Goal: Task Accomplishment & Management: Complete application form

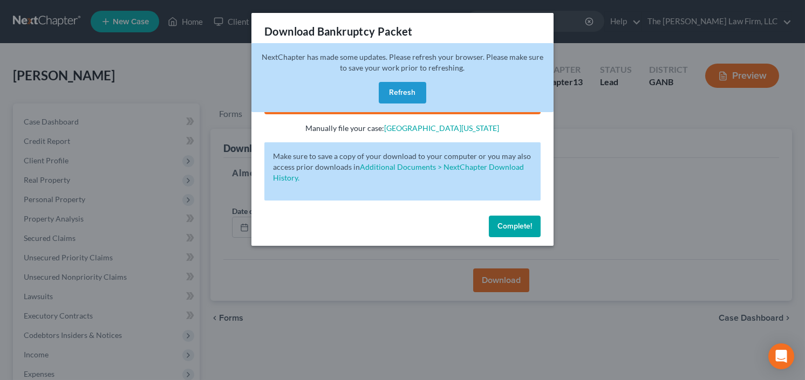
click at [405, 87] on button "Refresh" at bounding box center [402, 93] width 47 height 22
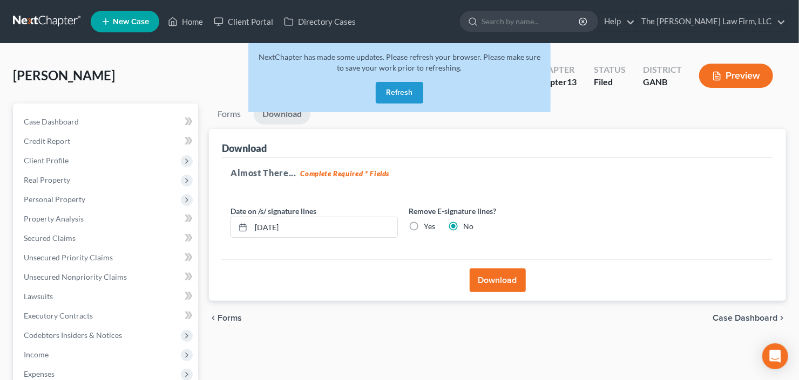
click at [393, 90] on button "Refresh" at bounding box center [399, 93] width 47 height 22
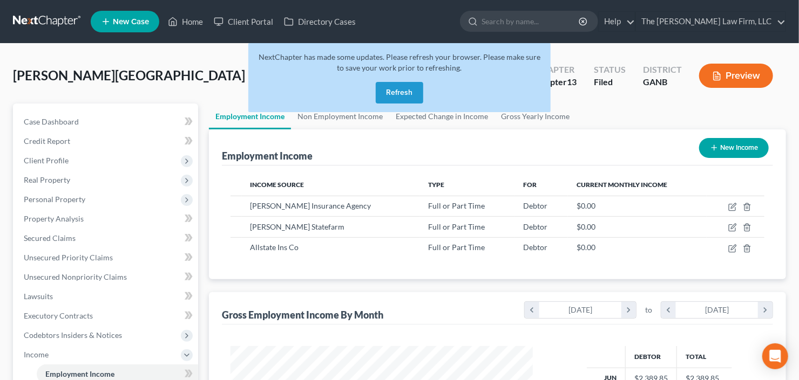
scroll to position [193, 324]
click at [396, 96] on button "Refresh" at bounding box center [399, 93] width 47 height 22
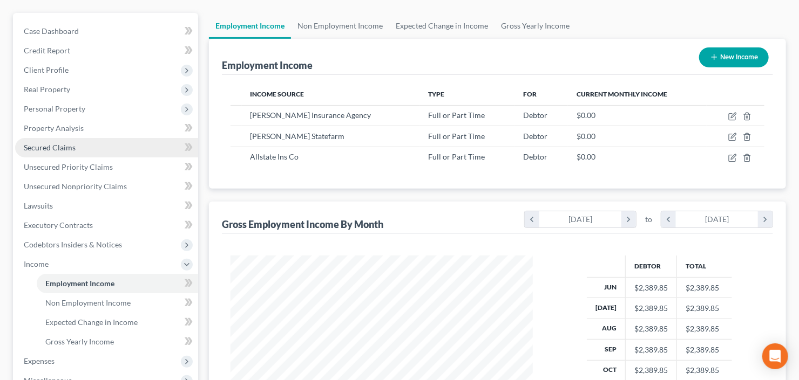
scroll to position [173, 0]
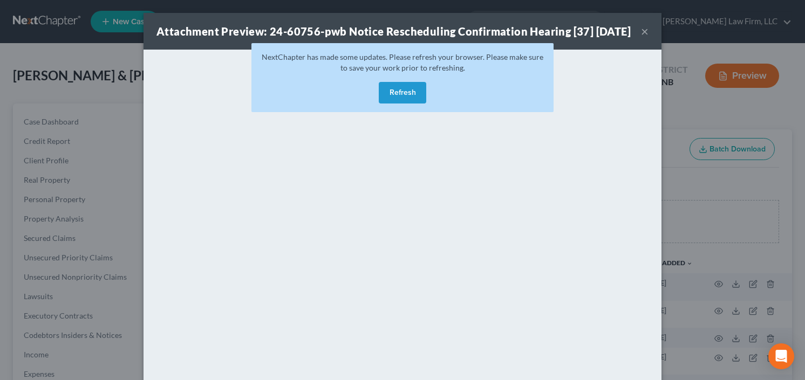
scroll to position [173, 0]
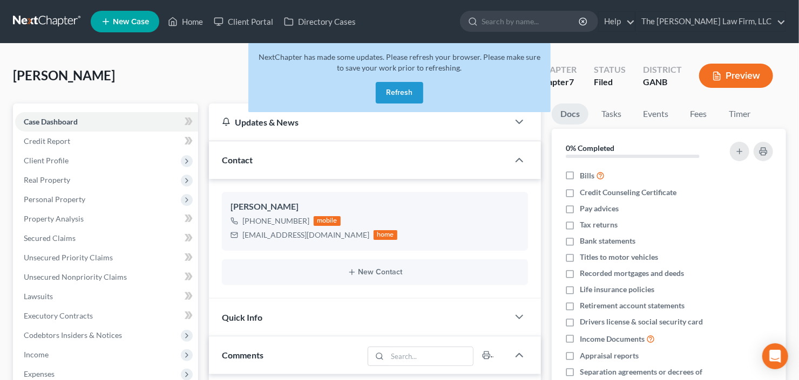
scroll to position [17, 0]
click at [403, 92] on button "Refresh" at bounding box center [399, 93] width 47 height 22
click at [393, 91] on button "Refresh" at bounding box center [399, 93] width 47 height 22
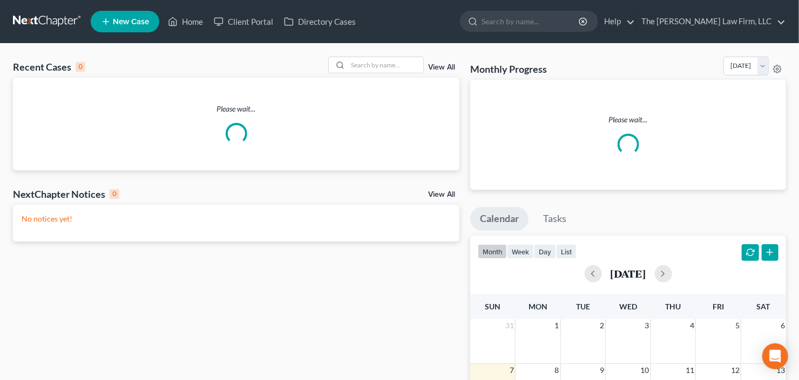
click at [94, 11] on li "New Case" at bounding box center [127, 21] width 72 height 25
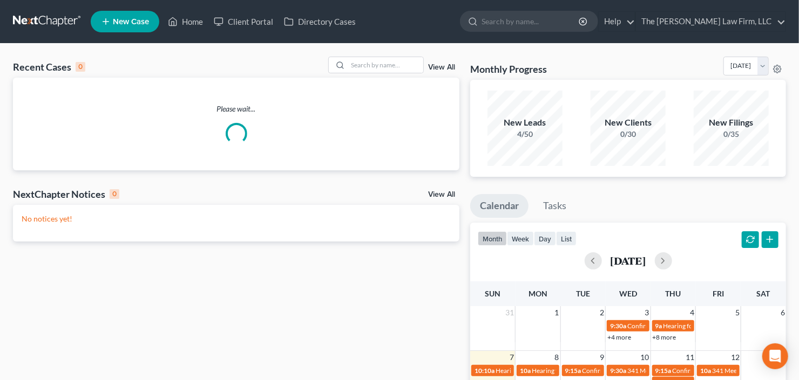
click at [114, 24] on span "New Case" at bounding box center [131, 22] width 36 height 8
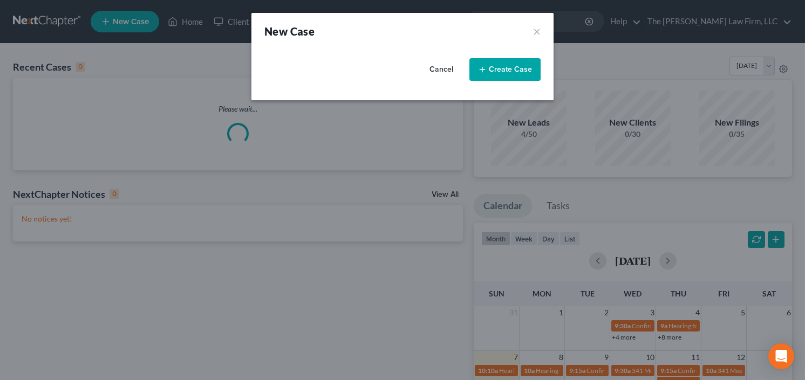
select select "19"
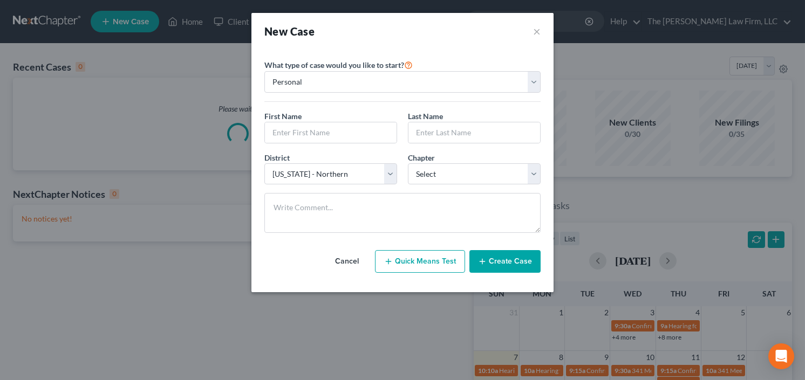
click at [352, 143] on div "First Name * Last Name *" at bounding box center [402, 132] width 287 height 42
click at [352, 132] on input "text" at bounding box center [331, 133] width 132 height 21
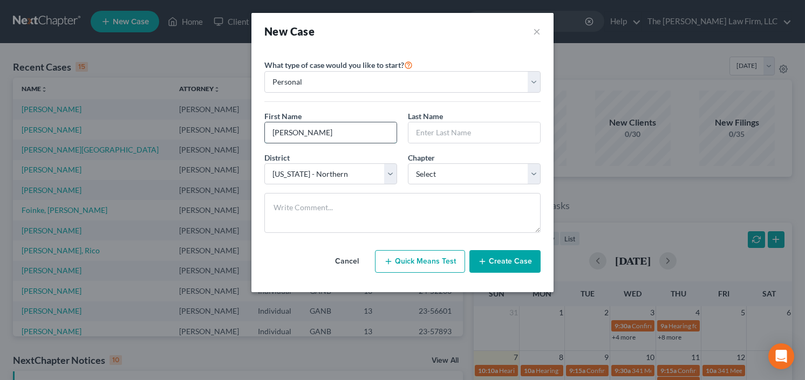
type input "Monica"
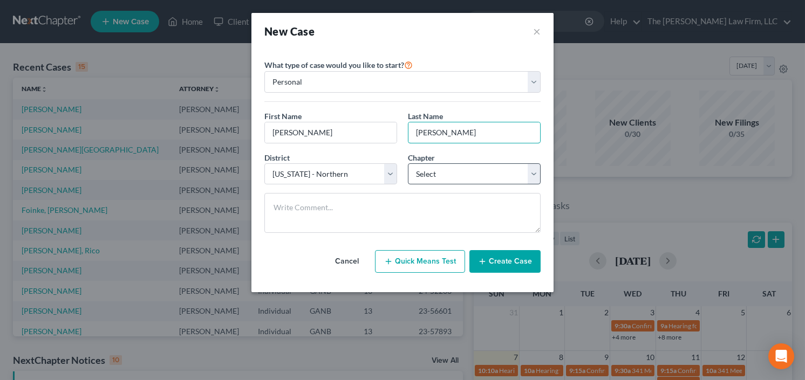
type input "Salley"
click at [435, 171] on select "Select 7 11 12 13" at bounding box center [474, 175] width 133 height 22
select select "0"
click at [408, 164] on select "Select 7 11 12 13" at bounding box center [474, 175] width 133 height 22
click at [487, 262] on icon "button" at bounding box center [482, 261] width 9 height 9
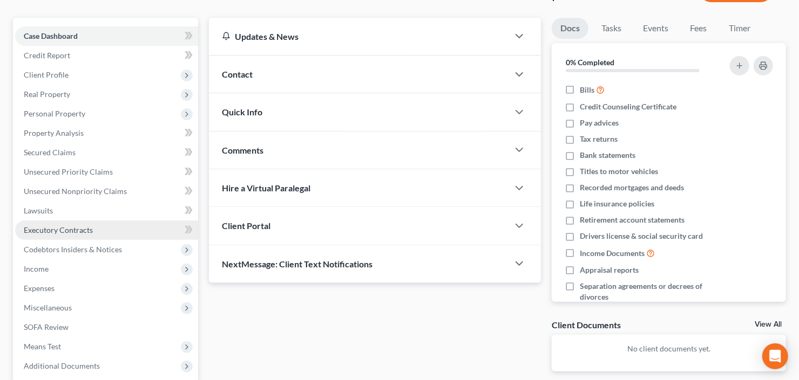
scroll to position [86, 0]
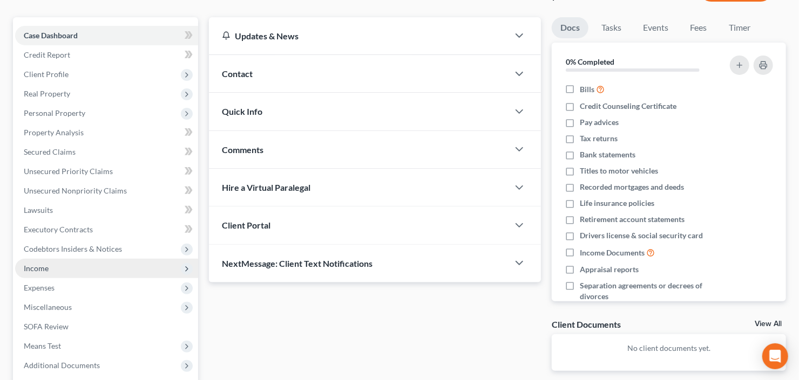
click at [66, 271] on span "Income" at bounding box center [106, 268] width 183 height 19
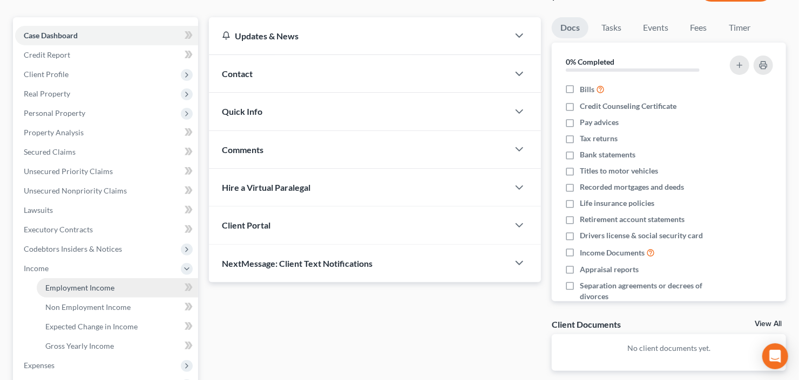
click at [80, 291] on span "Employment Income" at bounding box center [79, 287] width 69 height 9
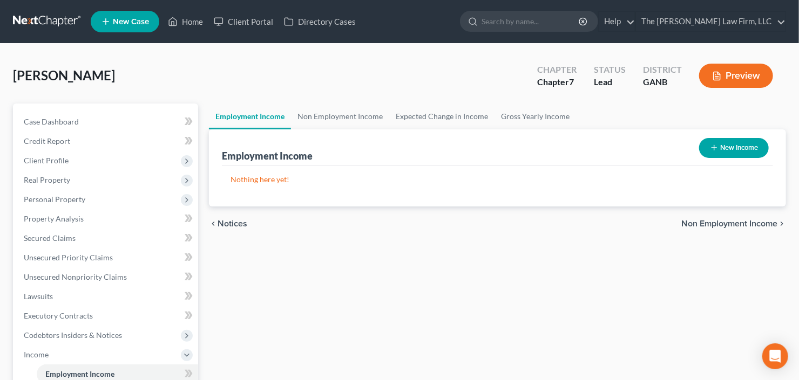
click at [725, 147] on button "New Income" at bounding box center [734, 148] width 70 height 20
select select "0"
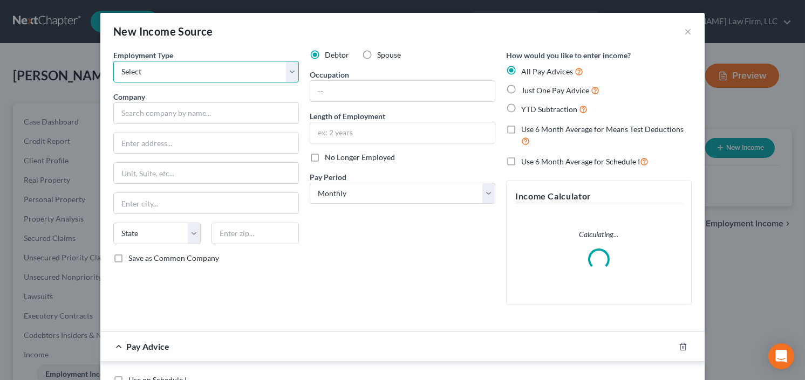
click at [190, 69] on select "Select Full or Part Time Employment Self Employment" at bounding box center [206, 72] width 186 height 22
select select "0"
click at [113, 61] on select "Select Full or Part Time Employment Self Employment" at bounding box center [206, 72] width 186 height 22
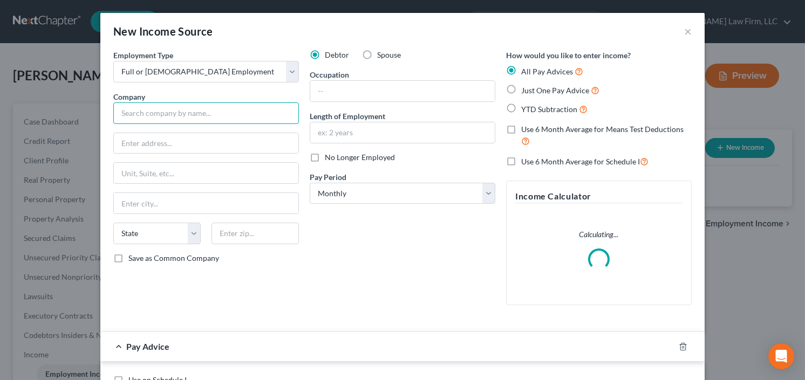
click at [181, 110] on input "text" at bounding box center [206, 114] width 186 height 22
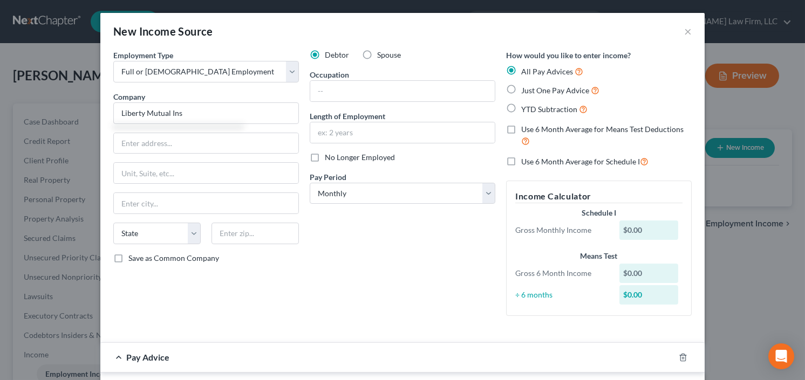
type input "Liberty Mutual Ins"
click at [521, 106] on label "YTD Subtraction" at bounding box center [554, 109] width 66 height 12
click at [526, 106] on input "YTD Subtraction" at bounding box center [529, 106] width 7 height 7
radio input "true"
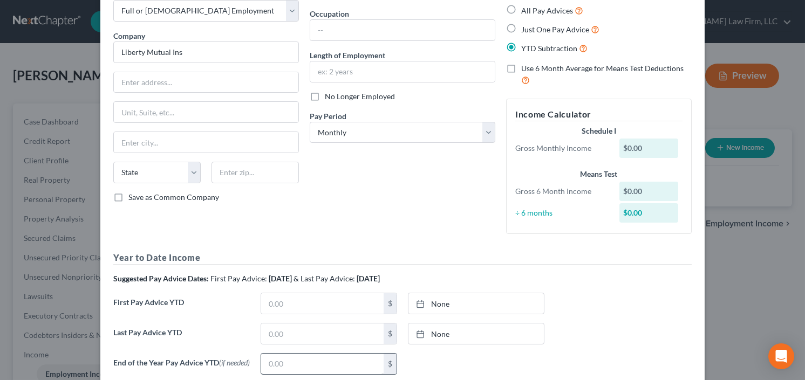
scroll to position [173, 0]
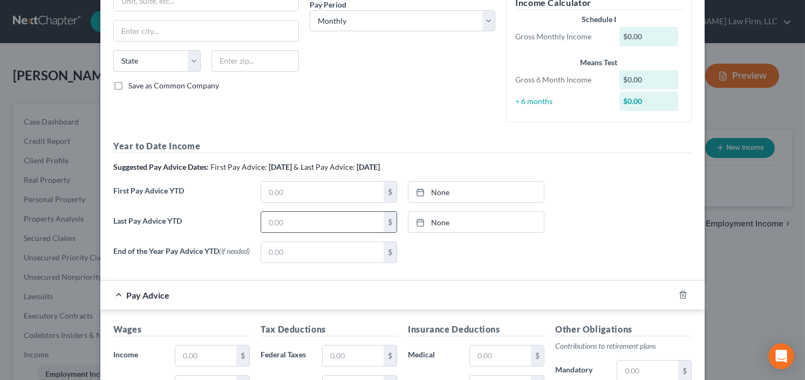
click at [297, 220] on input "text" at bounding box center [322, 222] width 123 height 21
type input "31,918.03"
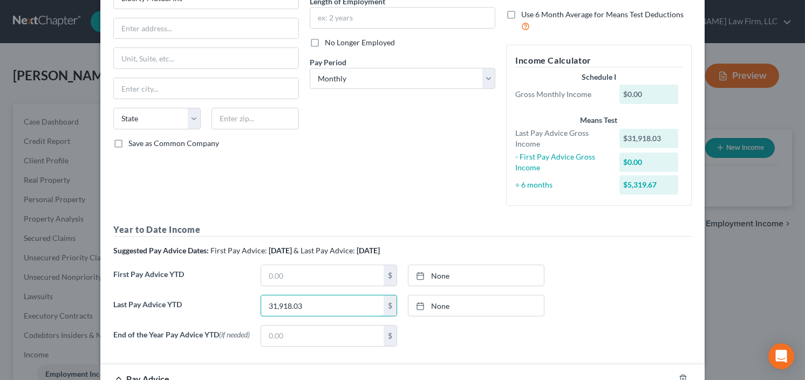
scroll to position [86, 0]
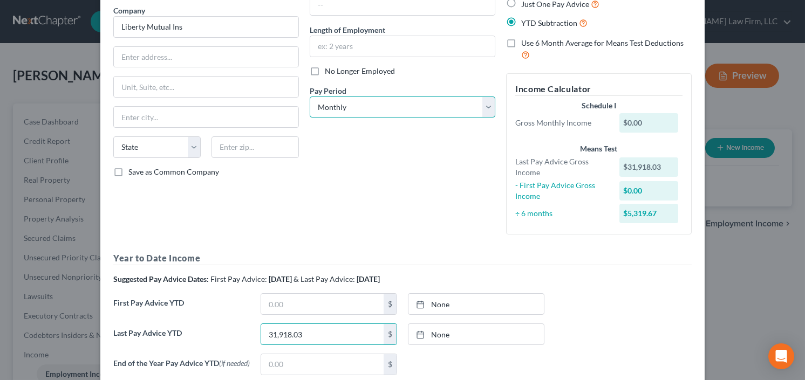
click at [378, 100] on select "Select Monthly Twice Monthly Every Other Week Weekly" at bounding box center [403, 108] width 186 height 22
select select "2"
click at [310, 97] on select "Select Monthly Twice Monthly Every Other Week Weekly" at bounding box center [403, 108] width 186 height 22
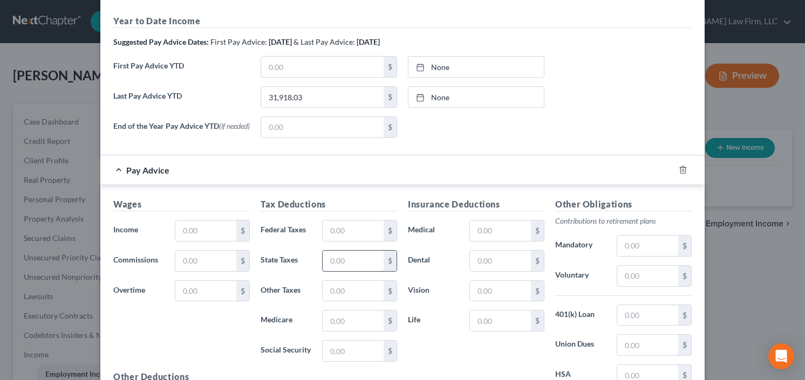
scroll to position [345, 0]
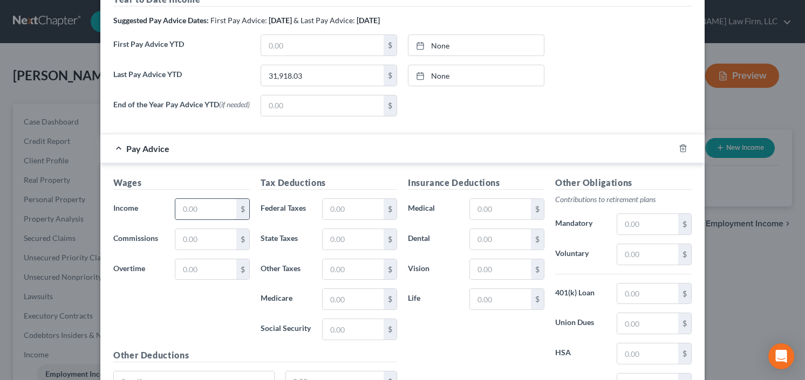
click at [199, 214] on input "text" at bounding box center [205, 209] width 61 height 21
type input "2,209.34"
drag, startPoint x: 343, startPoint y: 210, endPoint x: 361, endPoint y: 212, distance: 18.4
click at [343, 210] on input "text" at bounding box center [353, 209] width 61 height 21
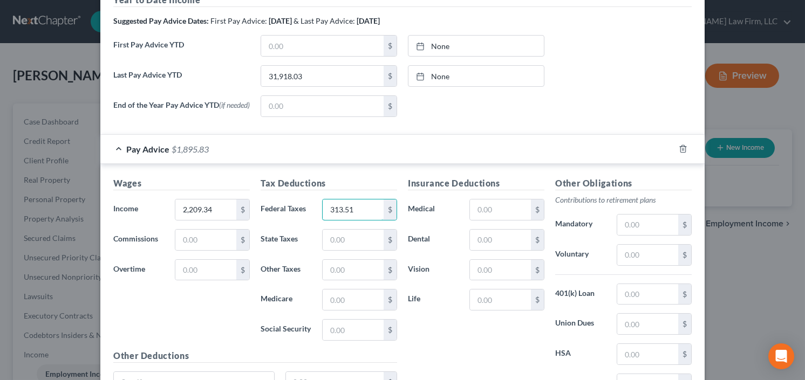
type input "313.51"
click at [478, 213] on input "text" at bounding box center [500, 210] width 61 height 21
type input "43.20"
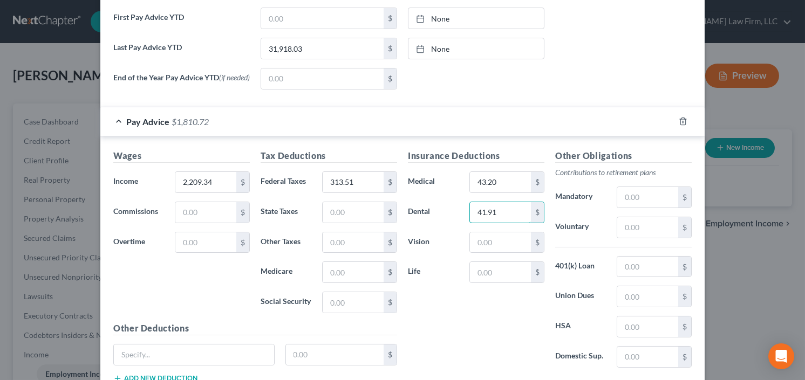
scroll to position [412, 0]
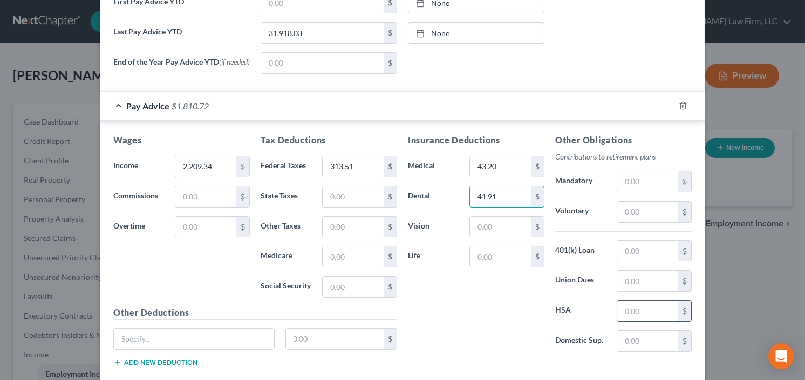
type input "41.91"
click at [655, 314] on input "text" at bounding box center [647, 311] width 61 height 21
type input "38,346"
click at [489, 222] on input "text" at bounding box center [500, 227] width 61 height 21
type input "10.25"
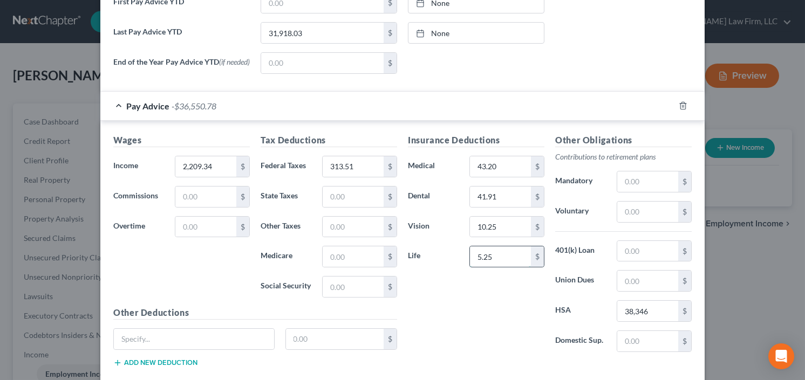
click at [487, 256] on input "5.25" at bounding box center [500, 257] width 61 height 21
click at [493, 257] on input "5.25" at bounding box center [500, 257] width 61 height 21
drag, startPoint x: 493, startPoint y: 257, endPoint x: 446, endPoint y: 258, distance: 47.0
click at [446, 258] on div "Life 5.25 $" at bounding box center [476, 257] width 147 height 22
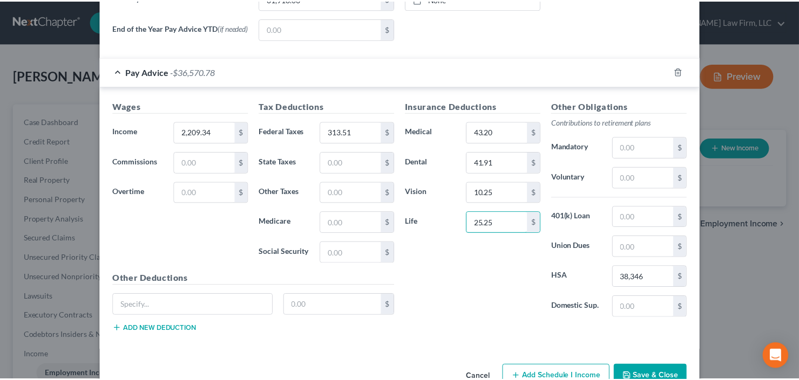
scroll to position [474, 0]
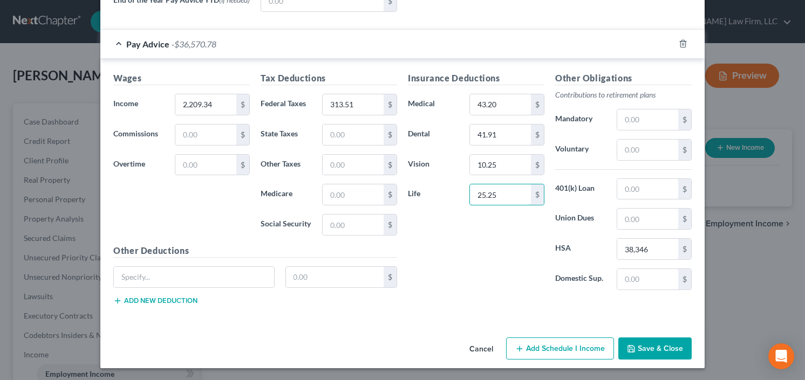
type input "25.25"
click at [658, 353] on button "Save & Close" at bounding box center [654, 349] width 73 height 23
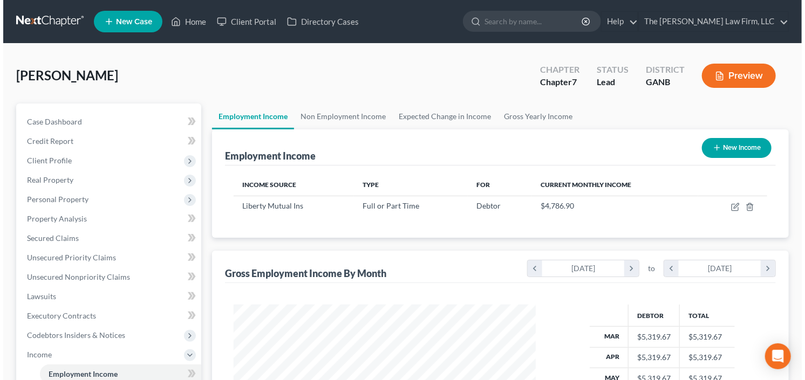
scroll to position [193, 324]
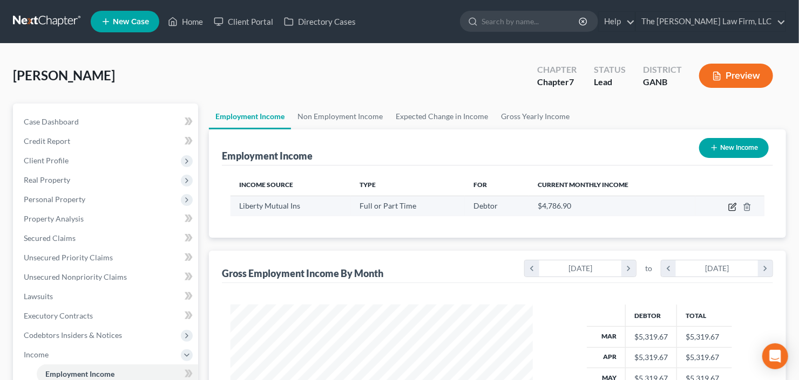
click at [736, 207] on icon "button" at bounding box center [732, 207] width 9 height 9
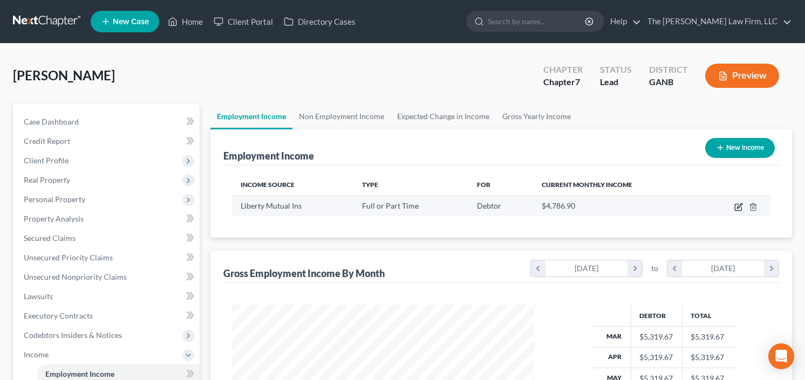
scroll to position [193, 327]
select select "0"
select select "2"
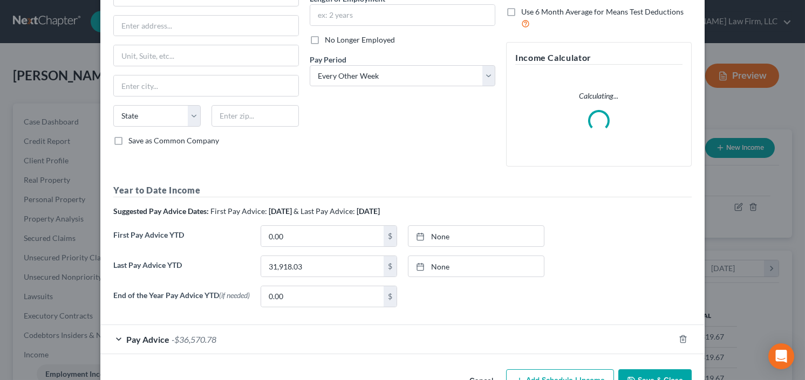
scroll to position [152, 0]
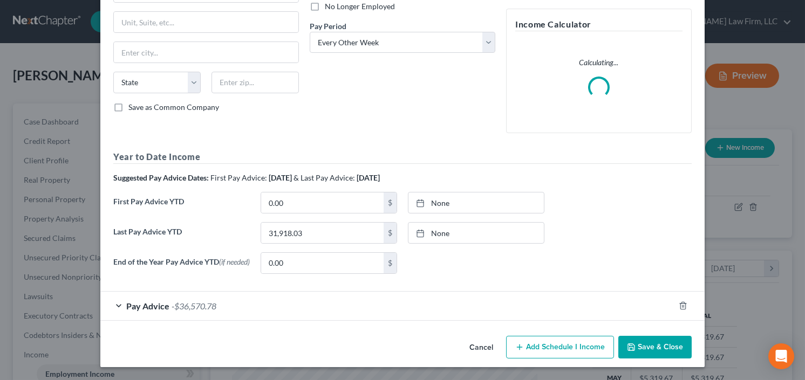
click at [208, 312] on div "Pay Advice -$36,570.78" at bounding box center [387, 306] width 574 height 29
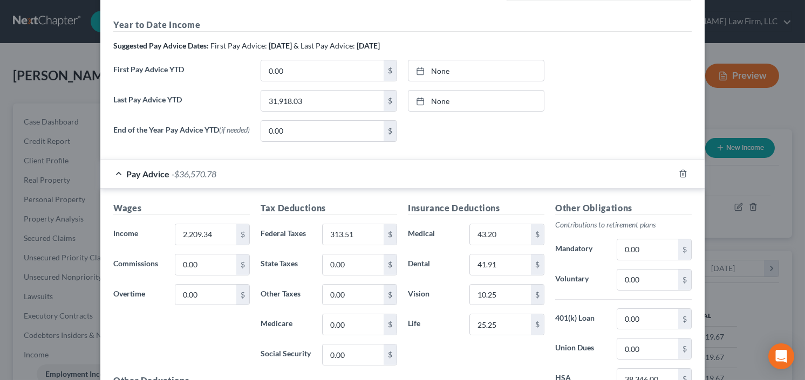
scroll to position [413, 0]
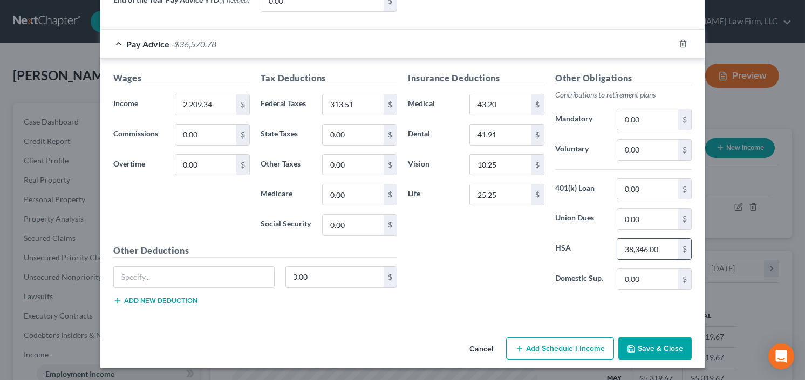
click at [652, 250] on input "38,346.00" at bounding box center [647, 249] width 61 height 21
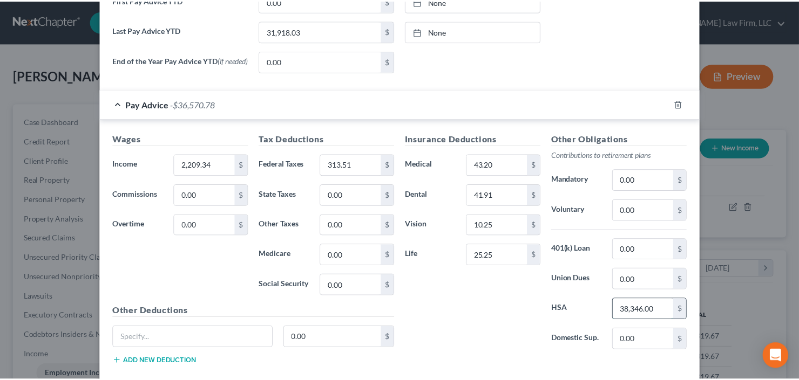
scroll to position [474, 0]
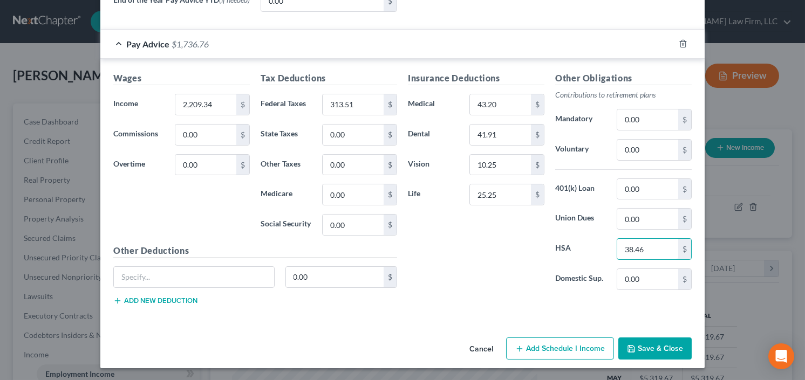
type input "38.46"
click at [642, 344] on button "Save & Close" at bounding box center [654, 349] width 73 height 23
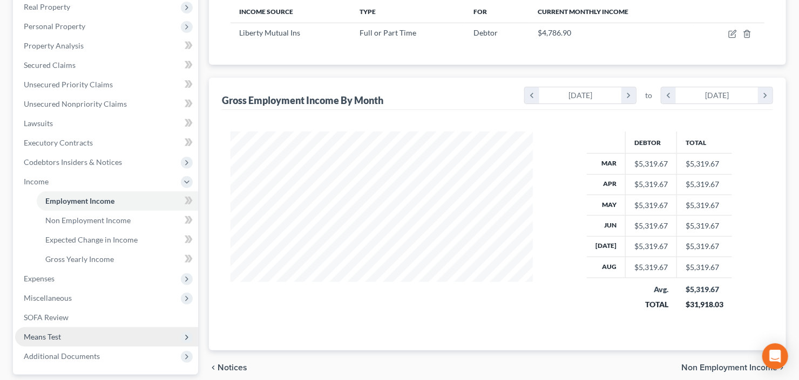
scroll to position [269, 0]
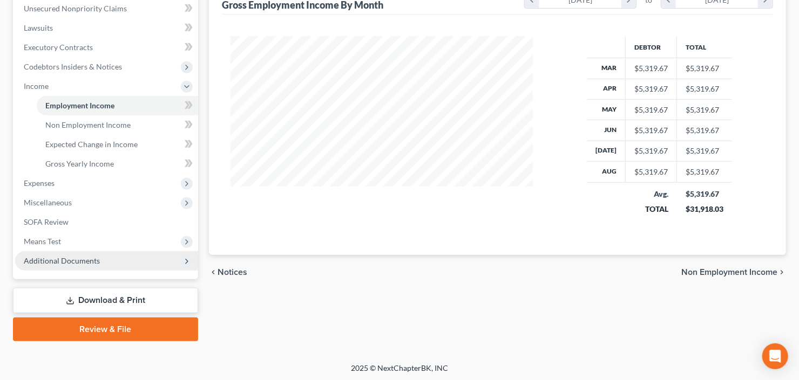
click at [77, 266] on span "Additional Documents" at bounding box center [106, 260] width 183 height 19
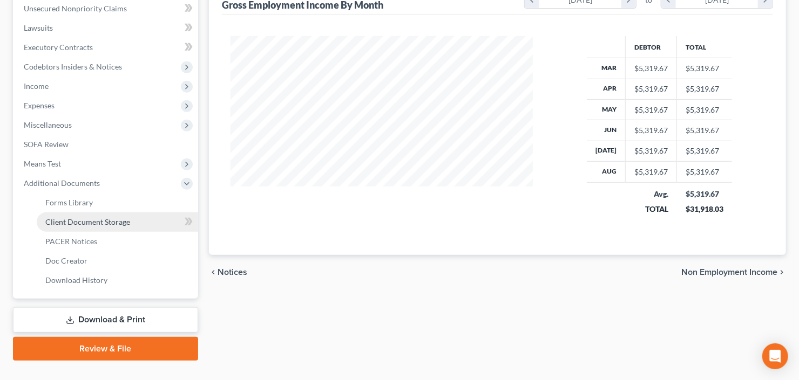
click at [97, 220] on span "Client Document Storage" at bounding box center [87, 221] width 85 height 9
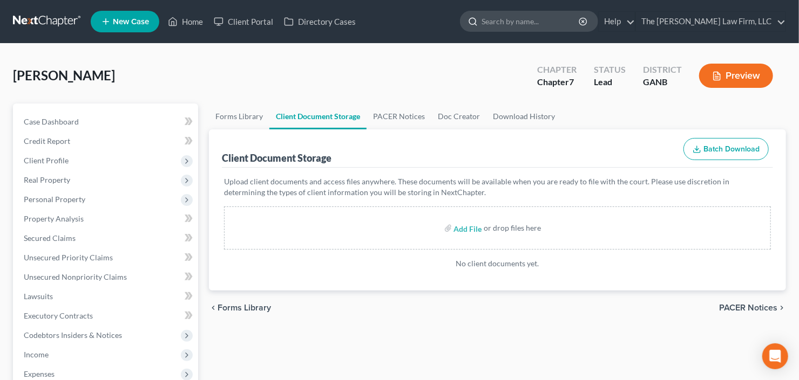
click at [535, 20] on input "search" at bounding box center [530, 21] width 99 height 20
type input "gwinn"
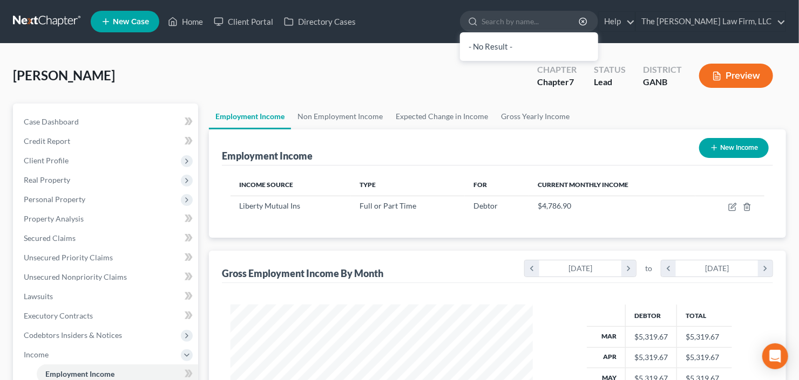
scroll to position [193, 324]
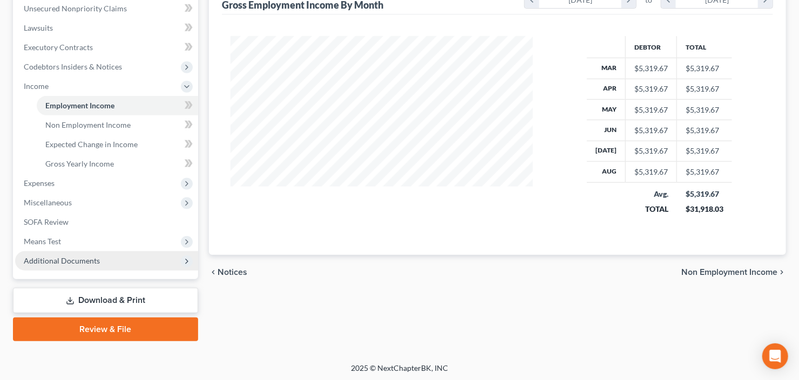
click at [71, 262] on span "Additional Documents" at bounding box center [62, 260] width 76 height 9
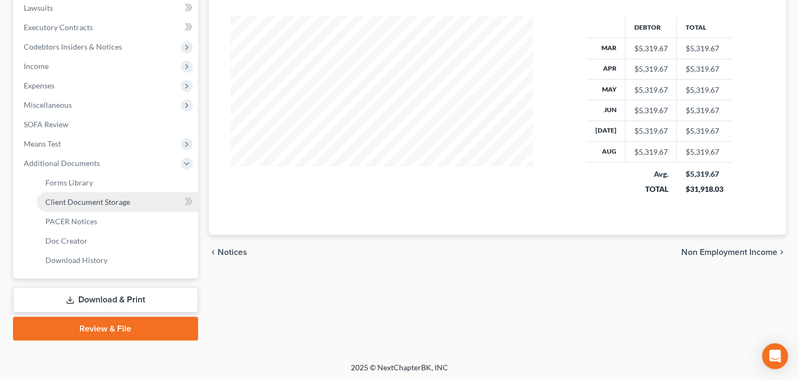
click at [90, 207] on link "Client Document Storage" at bounding box center [117, 202] width 161 height 19
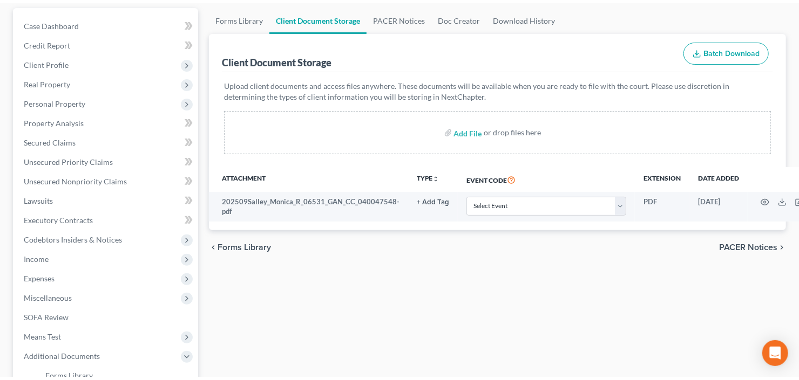
scroll to position [130, 0]
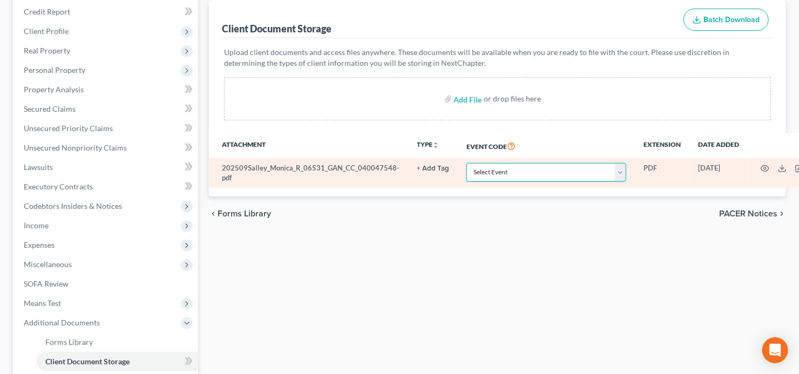
click at [532, 174] on select "Select Event 01 - Chapter 13 Plan - Initial Plan 02-Application to Pay Filing F…" at bounding box center [546, 172] width 160 height 19
select select "5"
click at [525, 175] on select "Select Event 01 - Chapter 13 Plan - Initial Plan 02-Application to Pay Filing F…" at bounding box center [546, 172] width 160 height 19
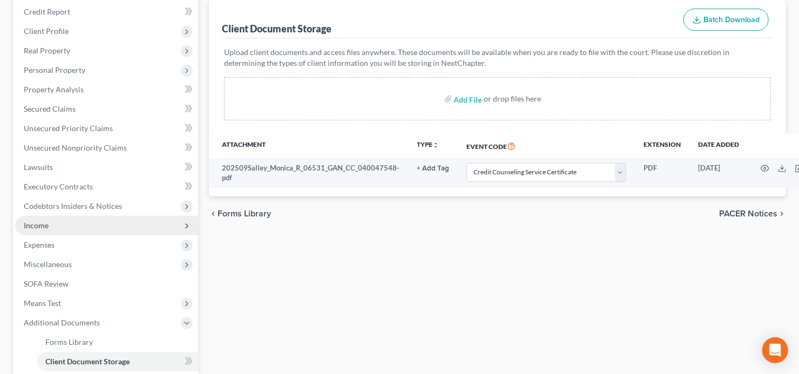
click at [56, 225] on span "Income" at bounding box center [106, 225] width 183 height 19
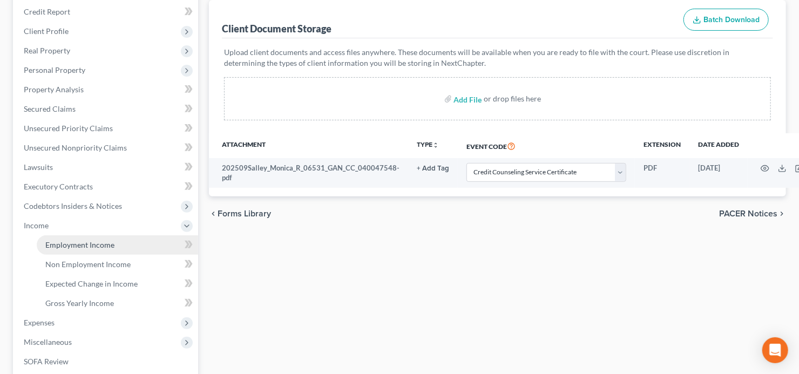
click at [61, 244] on span "Employment Income" at bounding box center [79, 244] width 69 height 9
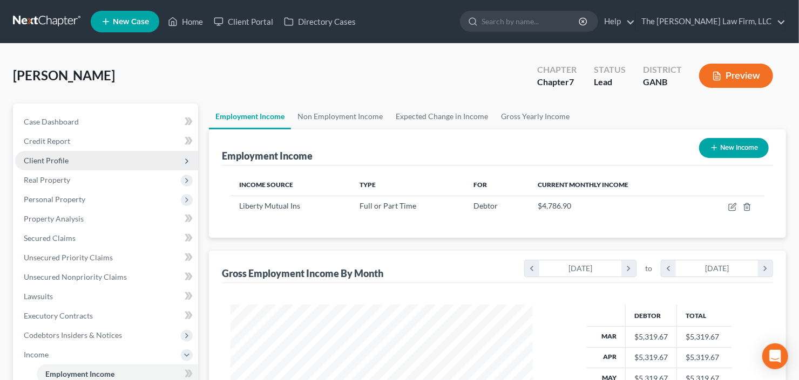
click at [73, 154] on span "Client Profile" at bounding box center [106, 160] width 183 height 19
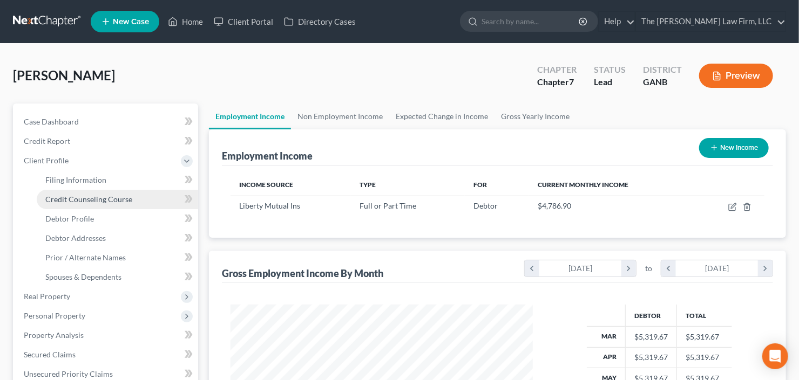
click at [85, 198] on span "Credit Counseling Course" at bounding box center [88, 199] width 87 height 9
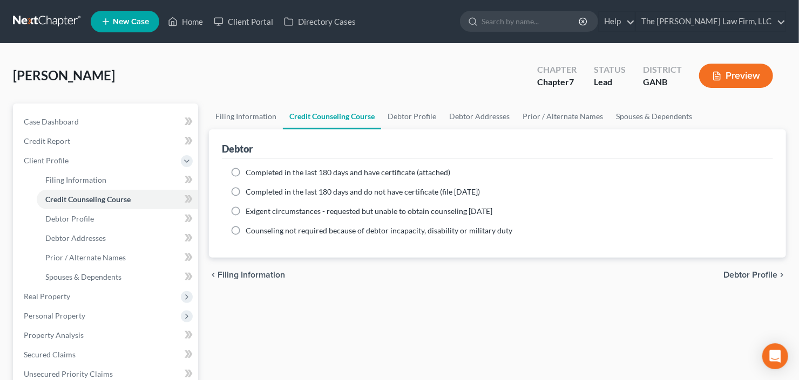
click at [293, 173] on span "Completed in the last 180 days and have certificate (attached)" at bounding box center [348, 172] width 205 height 9
click at [257, 173] on input "Completed in the last 180 days and have certificate (attached)" at bounding box center [253, 170] width 7 height 7
radio input "true"
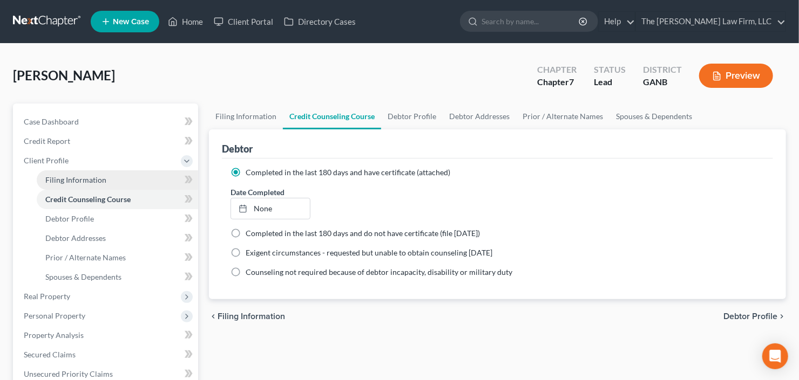
drag, startPoint x: 84, startPoint y: 177, endPoint x: 133, endPoint y: 178, distance: 49.7
click at [83, 177] on span "Filing Information" at bounding box center [75, 179] width 61 height 9
select select "1"
select select "0"
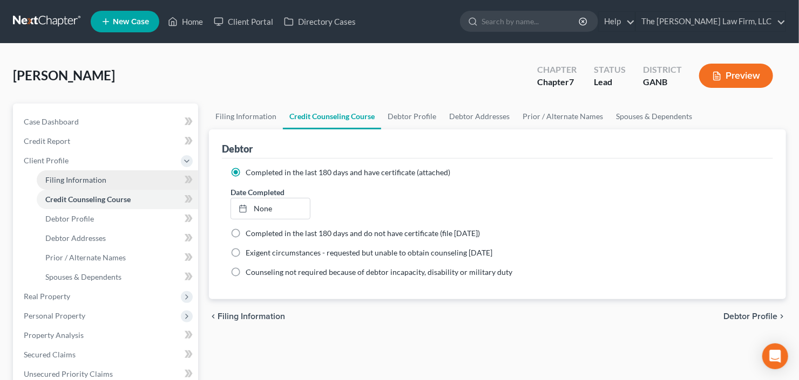
select select "19"
select select "0"
select select "10"
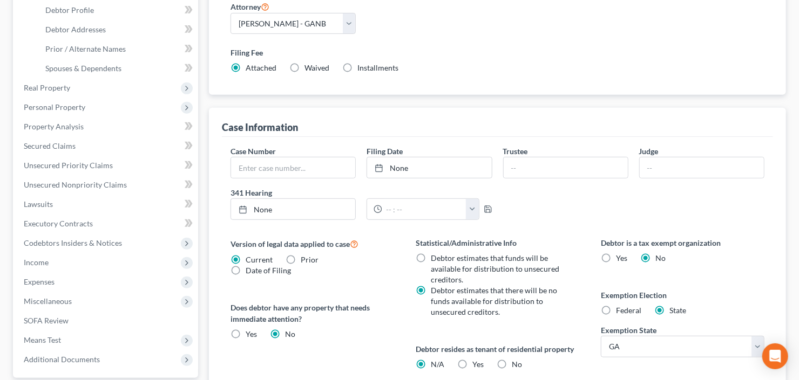
scroll to position [259, 0]
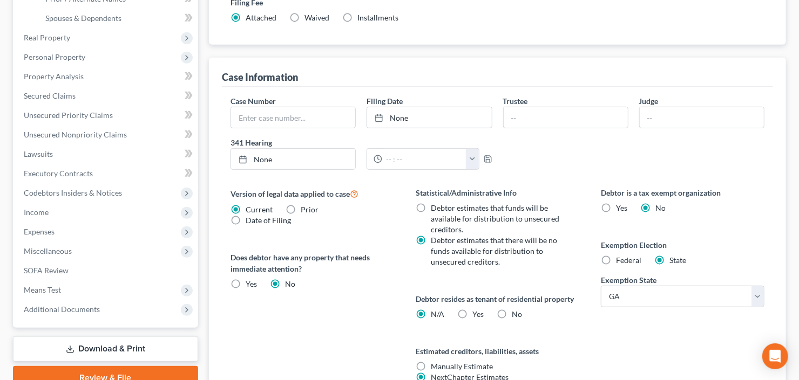
click at [472, 312] on label "Yes Yes" at bounding box center [477, 314] width 11 height 11
click at [472, 309] on label "Yes Yes" at bounding box center [477, 314] width 11 height 11
click at [477, 309] on input "Yes Yes" at bounding box center [480, 312] width 7 height 7
radio input "true"
radio input "false"
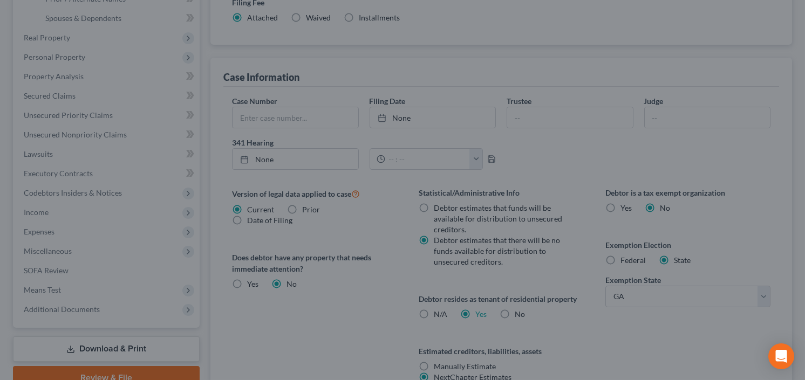
click at [550, 337] on div "Certification by a Debtor Who Resides as a Tenant of Residential Property × Lan…" at bounding box center [402, 190] width 805 height 380
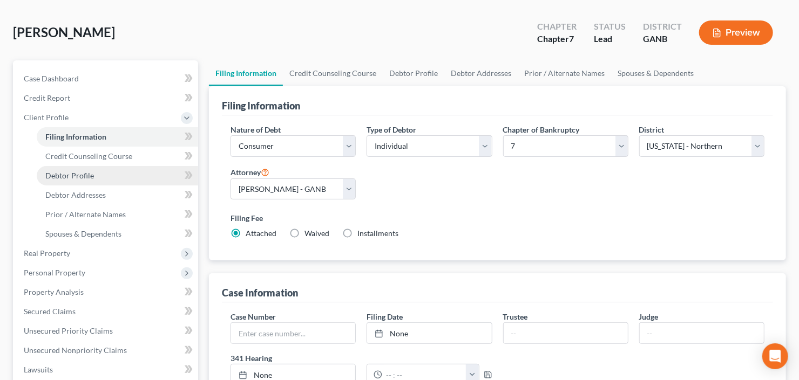
click at [66, 172] on span "Debtor Profile" at bounding box center [69, 175] width 49 height 9
select select "0"
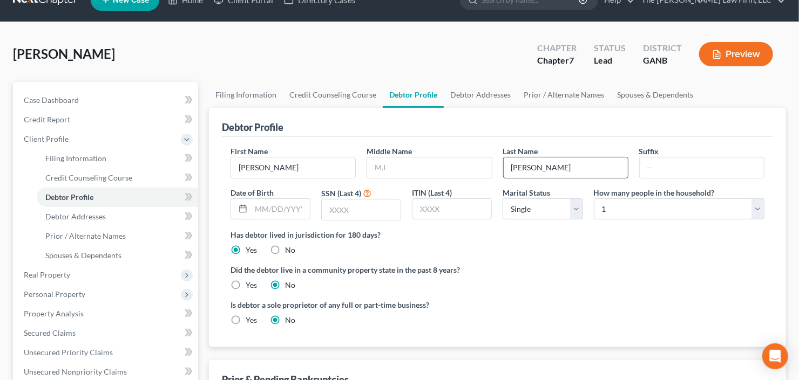
scroll to position [43, 0]
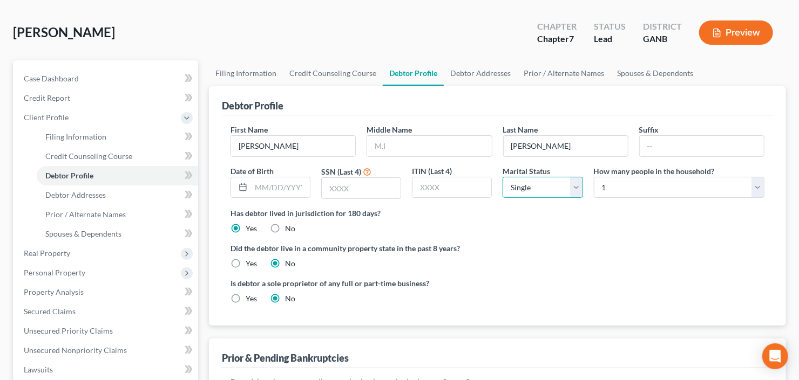
click at [544, 185] on select "Select Single Married Separated Divorced Widowed" at bounding box center [542, 188] width 80 height 22
select select "1"
click at [502, 177] on select "Select Single Married Separated Divorced Widowed" at bounding box center [542, 188] width 80 height 22
click at [649, 186] on select "Select 1 2 3 4 5 6 7 8 9 10 11 12 13 14 15 16 17 18 19 20" at bounding box center [679, 188] width 171 height 22
select select "4"
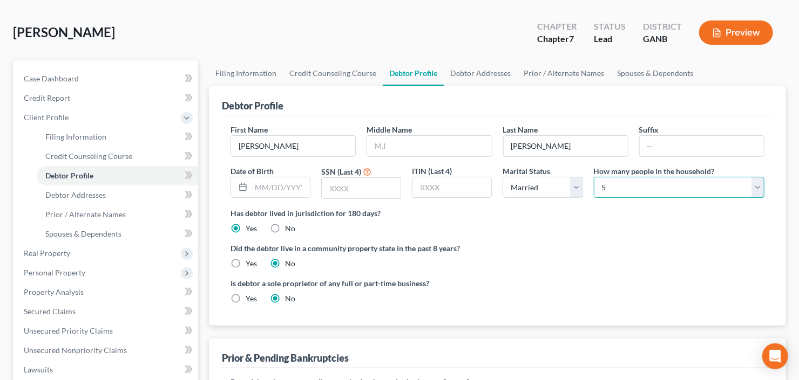
click at [594, 177] on select "Select 1 2 3 4 5 6 7 8 9 10 11 12 13 14 15 16 17 18 19 20" at bounding box center [679, 188] width 171 height 22
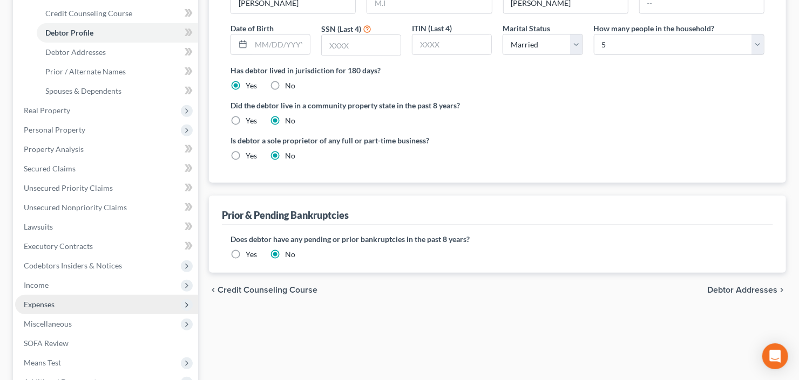
scroll to position [216, 0]
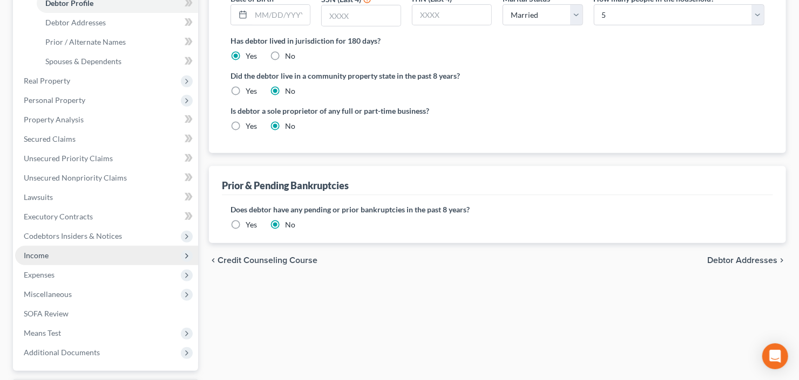
drag, startPoint x: 54, startPoint y: 256, endPoint x: 63, endPoint y: 254, distance: 8.8
click at [54, 256] on span "Income" at bounding box center [106, 255] width 183 height 19
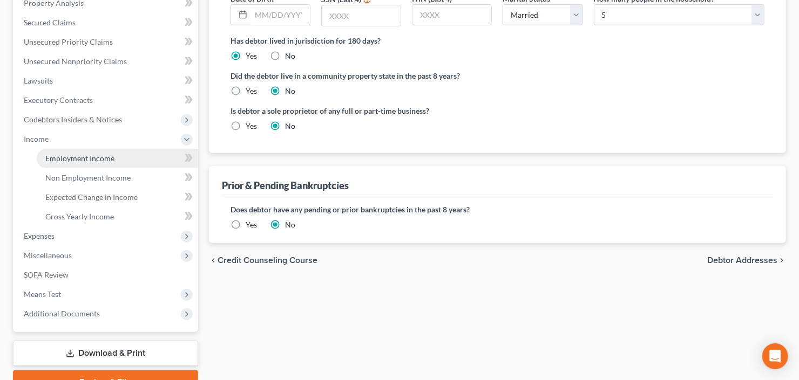
click at [94, 160] on span "Employment Income" at bounding box center [79, 158] width 69 height 9
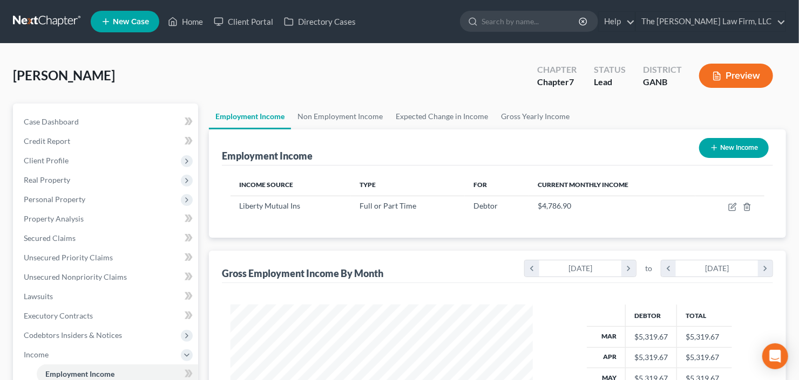
click at [754, 141] on button "New Income" at bounding box center [734, 148] width 70 height 20
select select "0"
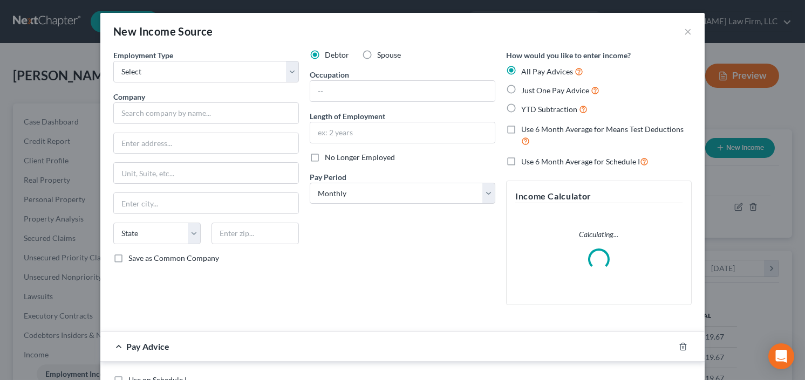
scroll to position [193, 327]
click at [377, 53] on label "Spouse" at bounding box center [389, 55] width 24 height 11
click at [382, 53] on input "Spouse" at bounding box center [385, 53] width 7 height 7
radio input "true"
click at [186, 77] on select "Select Full or Part Time Employment Self Employment" at bounding box center [206, 72] width 186 height 22
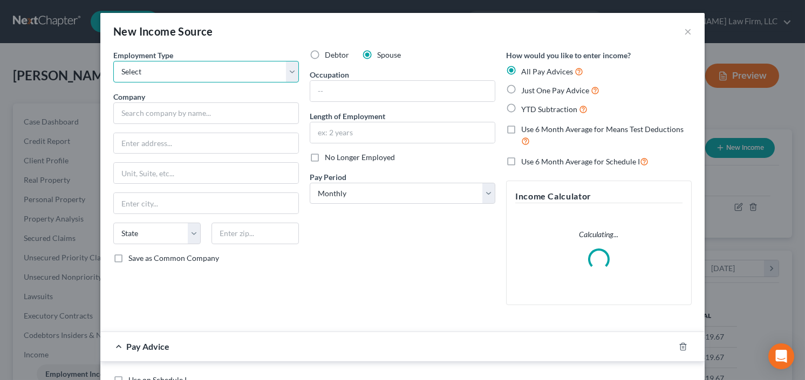
select select "0"
click at [113, 61] on select "Select Full or Part Time Employment Self Employment" at bounding box center [206, 72] width 186 height 22
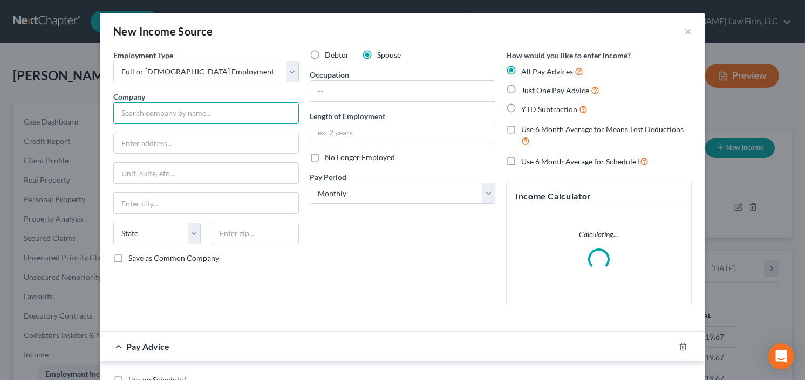
click at [144, 116] on input "text" at bounding box center [206, 114] width 186 height 22
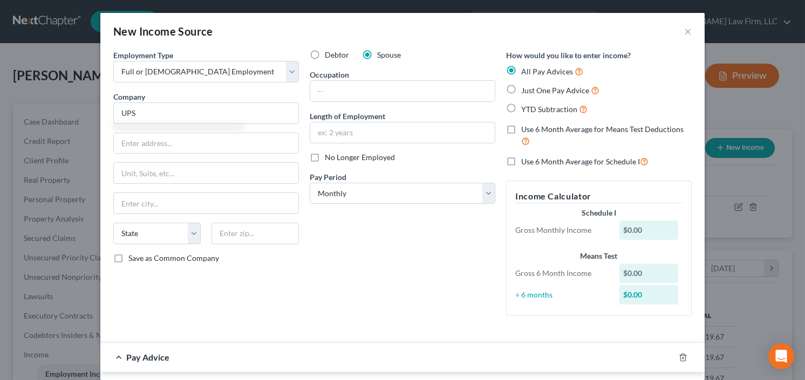
type input "UPS"
click at [181, 144] on input "text" at bounding box center [206, 143] width 185 height 21
type input "55 Glenlake Parkway NE"
type input "30328"
type input "Atlanta"
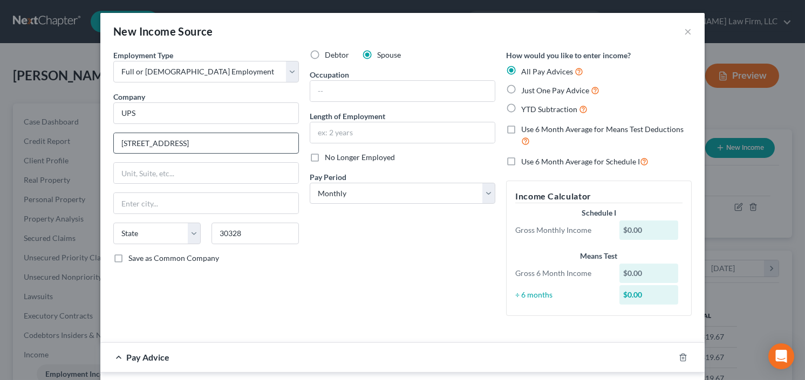
select select "10"
click at [128, 257] on label "Save as Common Company" at bounding box center [173, 258] width 91 height 11
click at [133, 257] on input "Save as Common Company" at bounding box center [136, 256] width 7 height 7
checkbox input "true"
click at [521, 107] on label "YTD Subtraction" at bounding box center [554, 109] width 66 height 12
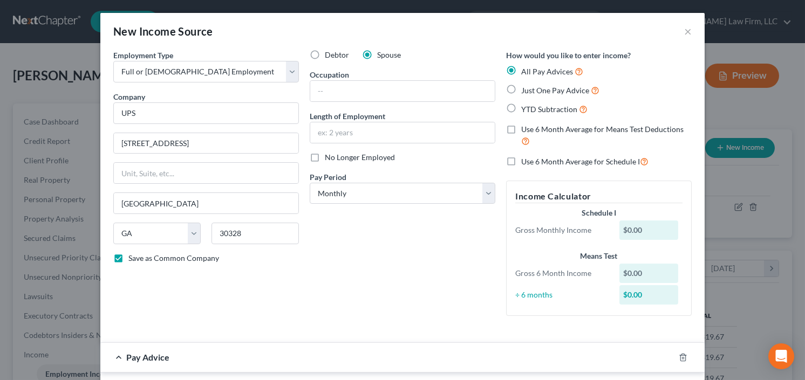
click at [526, 107] on input "YTD Subtraction" at bounding box center [529, 106] width 7 height 7
radio input "true"
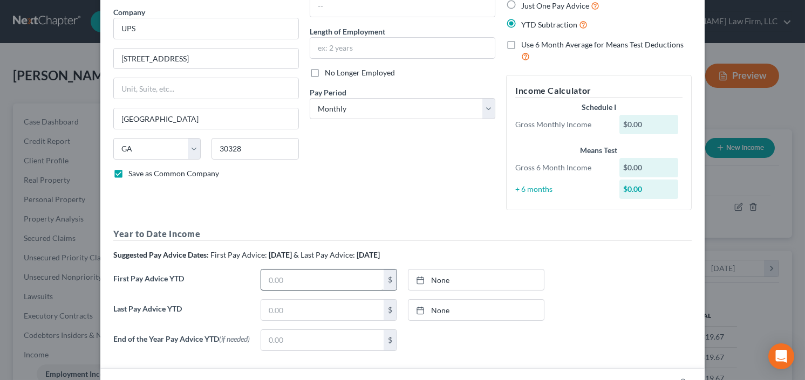
scroll to position [173, 0]
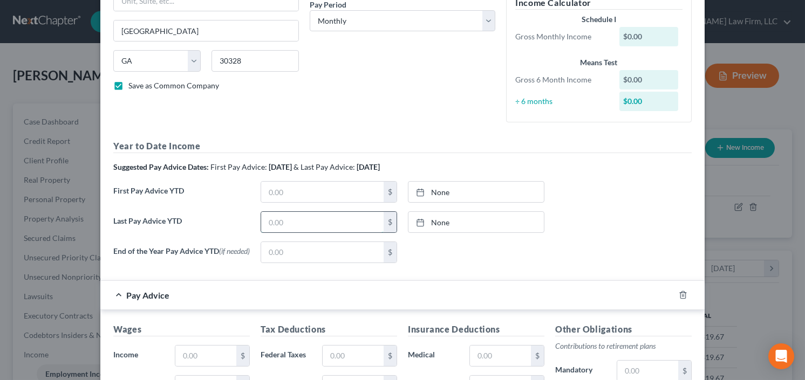
click at [282, 221] on input "text" at bounding box center [322, 222] width 123 height 21
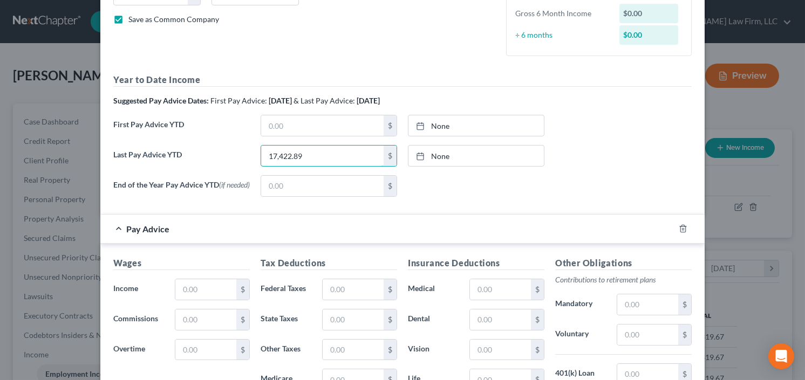
scroll to position [259, 0]
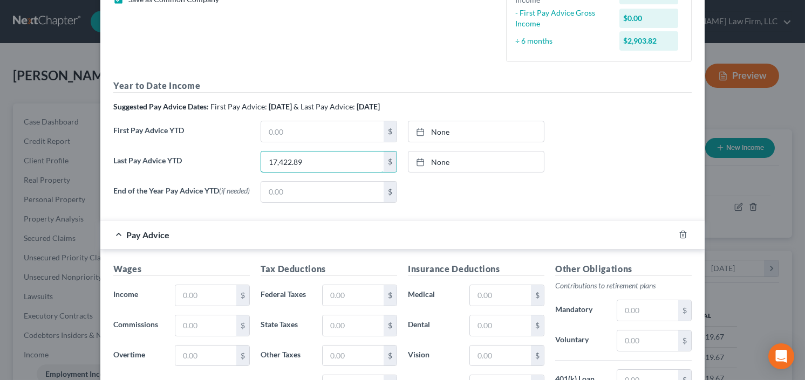
type input "17,422.89"
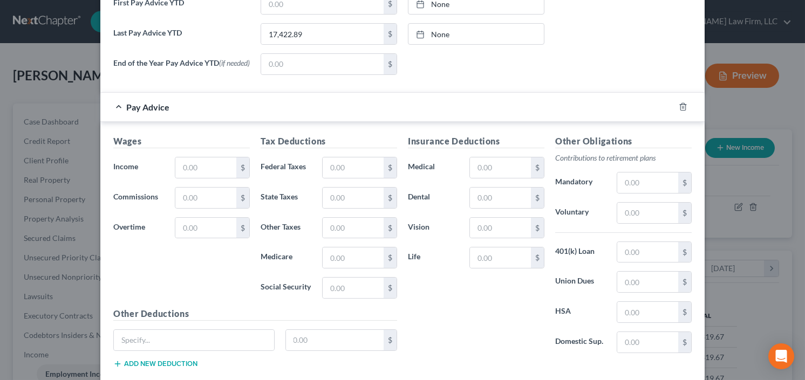
scroll to position [389, 0]
click at [219, 164] on input "text" at bounding box center [205, 166] width 61 height 21
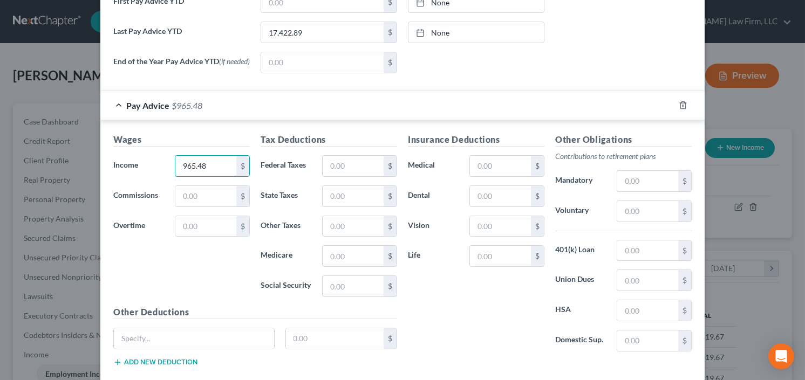
type input "965.48"
click at [346, 161] on input "text" at bounding box center [353, 166] width 61 height 21
type input "30.52"
click at [368, 201] on input "text" at bounding box center [353, 196] width 61 height 21
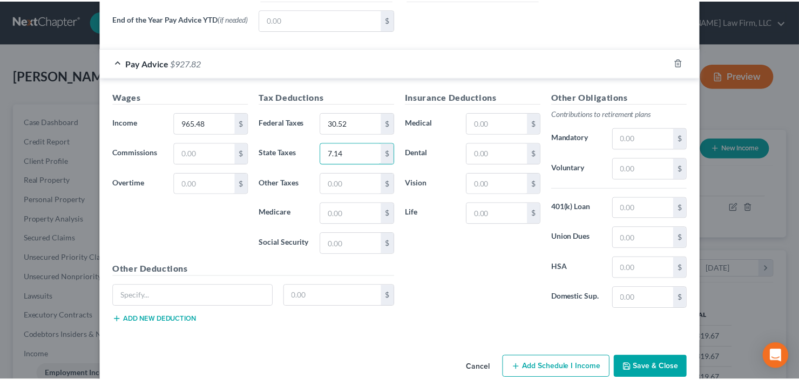
scroll to position [450, 0]
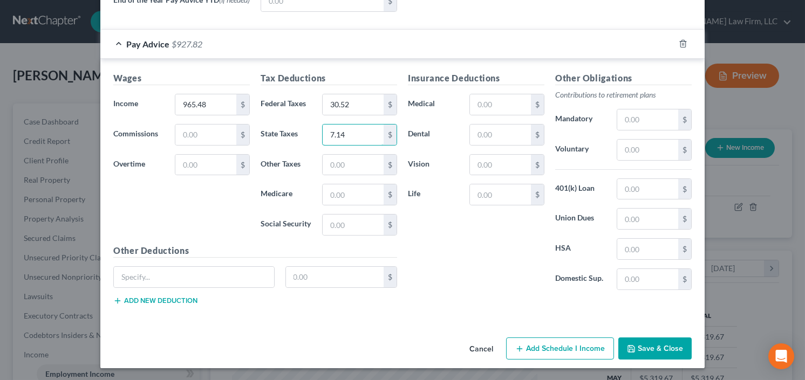
type input "7.14"
click at [652, 343] on button "Save & Close" at bounding box center [654, 349] width 73 height 23
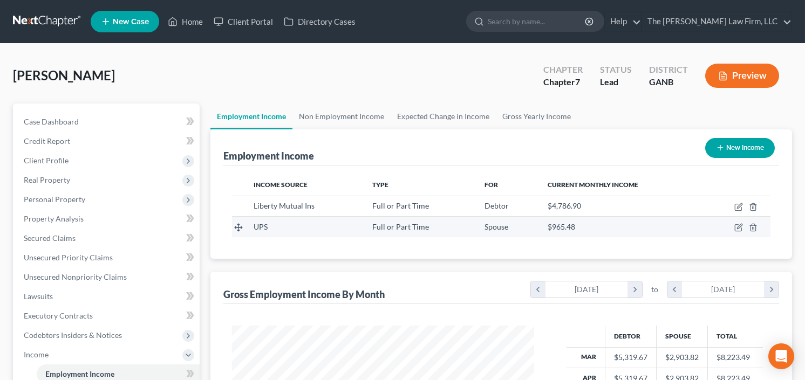
scroll to position [539490, 539358]
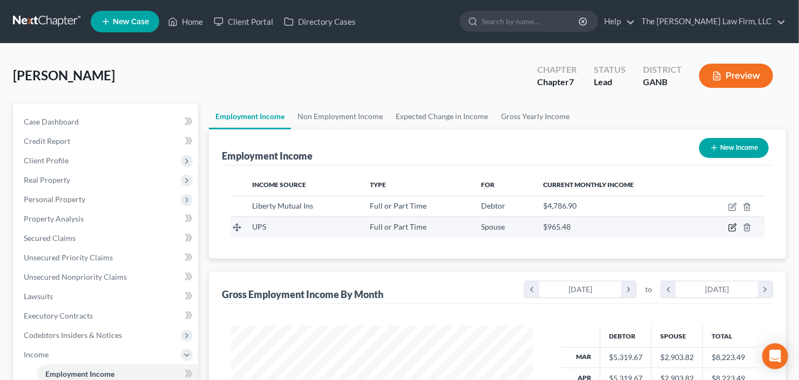
click at [735, 228] on icon "button" at bounding box center [732, 228] width 6 height 6
select select "0"
select select "10"
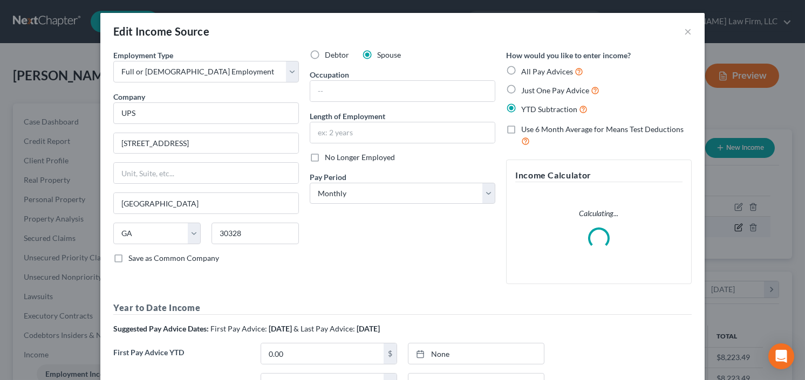
scroll to position [193, 327]
click at [359, 195] on select "Select Monthly Twice Monthly Every Other Week Weekly" at bounding box center [403, 194] width 186 height 22
select select "3"
click at [310, 183] on select "Select Monthly Twice Monthly Every Other Week Weekly" at bounding box center [403, 194] width 186 height 22
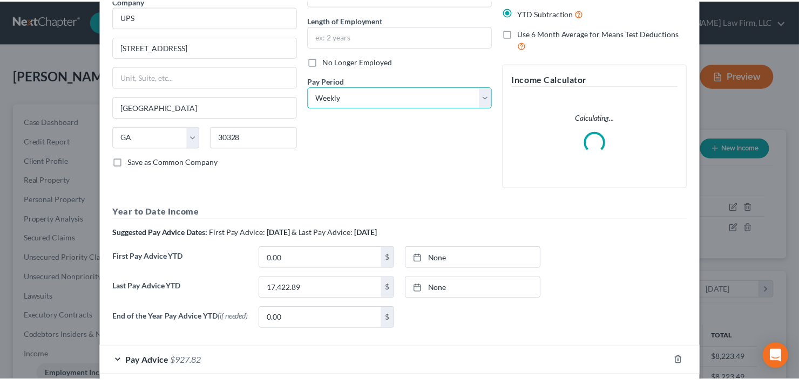
scroll to position [152, 0]
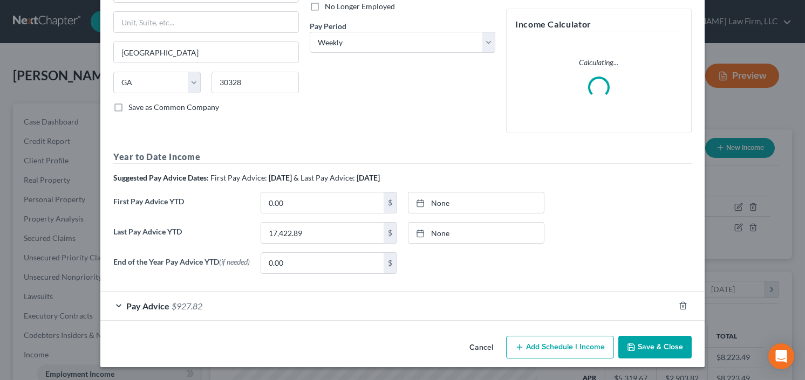
click at [664, 352] on button "Save & Close" at bounding box center [654, 347] width 73 height 23
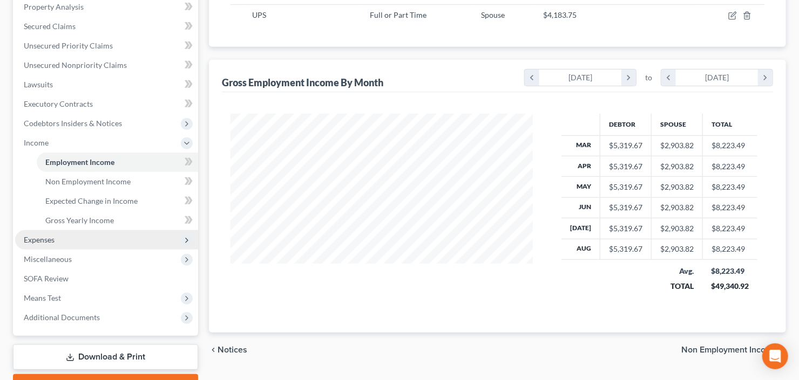
scroll to position [216, 0]
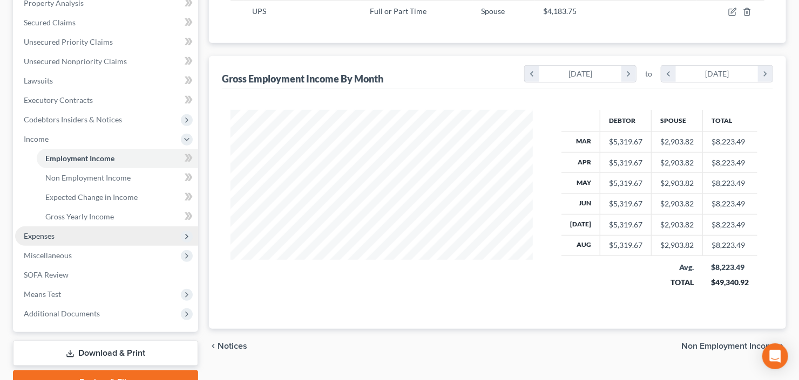
click at [52, 241] on span "Expenses" at bounding box center [106, 236] width 183 height 19
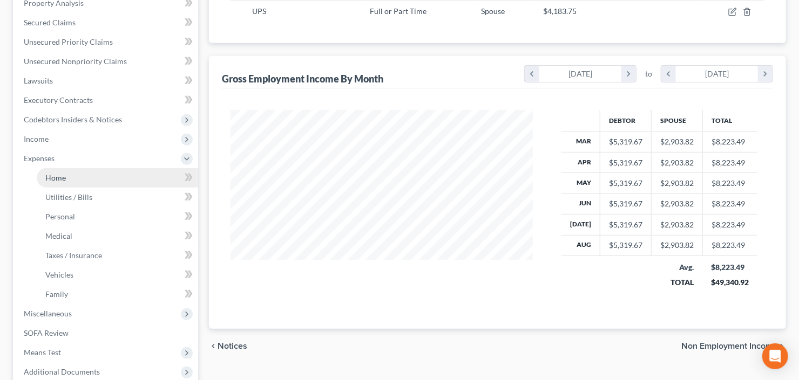
click at [54, 180] on span "Home" at bounding box center [55, 177] width 21 height 9
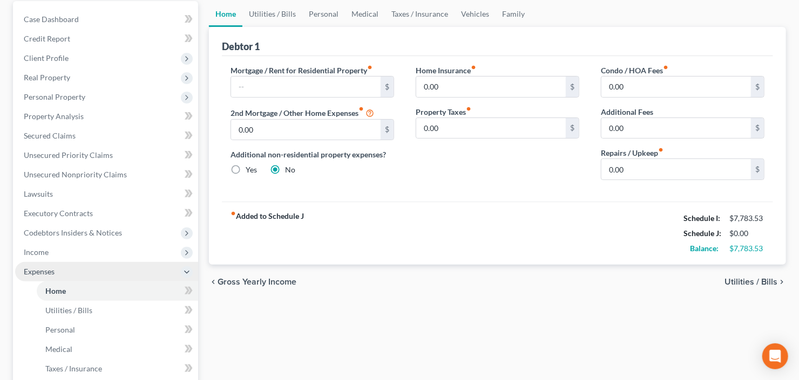
scroll to position [130, 0]
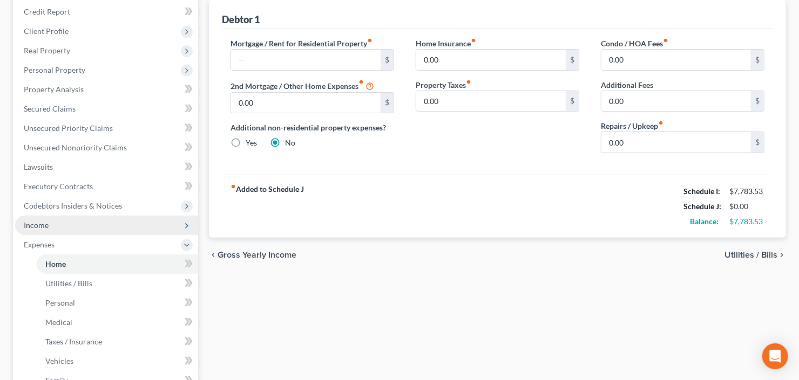
click at [60, 225] on span "Income" at bounding box center [106, 225] width 183 height 19
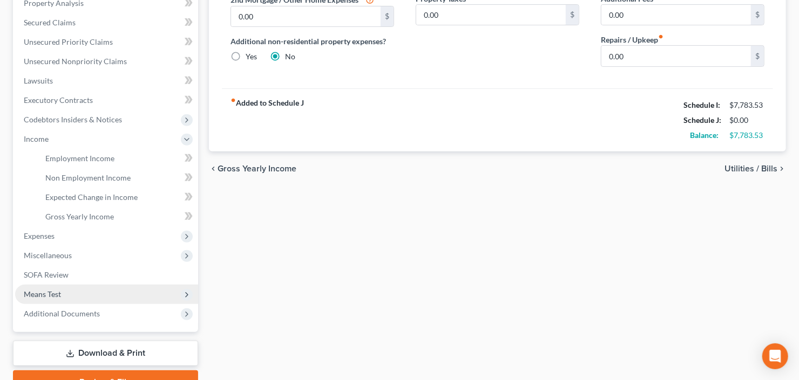
scroll to position [259, 0]
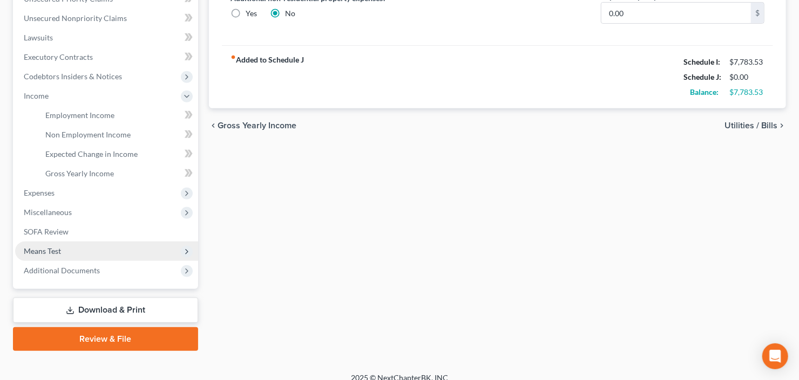
click at [76, 251] on span "Means Test" at bounding box center [106, 251] width 183 height 19
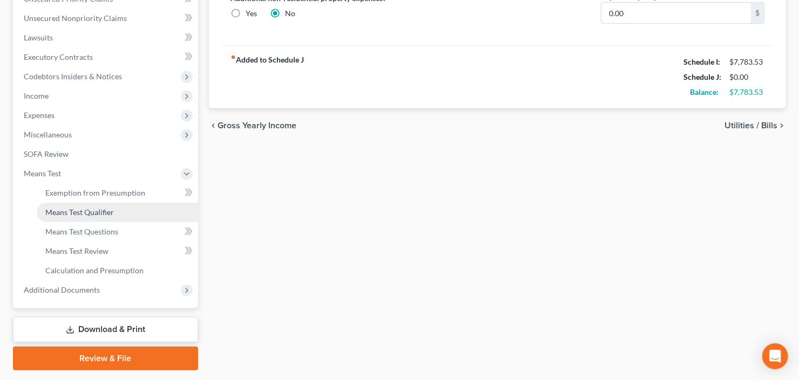
click at [90, 213] on span "Means Test Qualifier" at bounding box center [79, 212] width 69 height 9
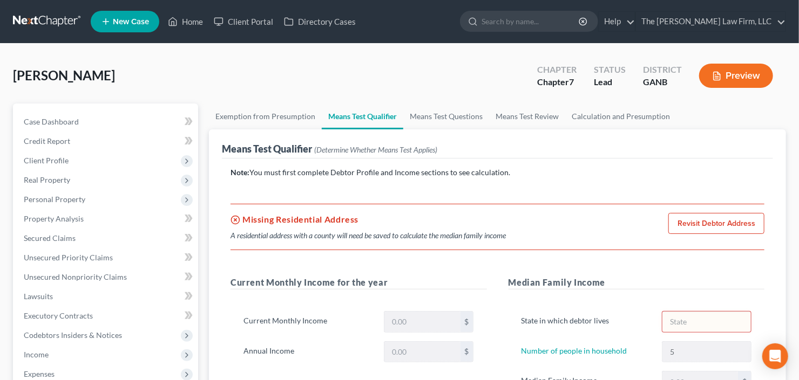
click at [718, 224] on link "Revisit Debtor Address" at bounding box center [716, 224] width 96 height 22
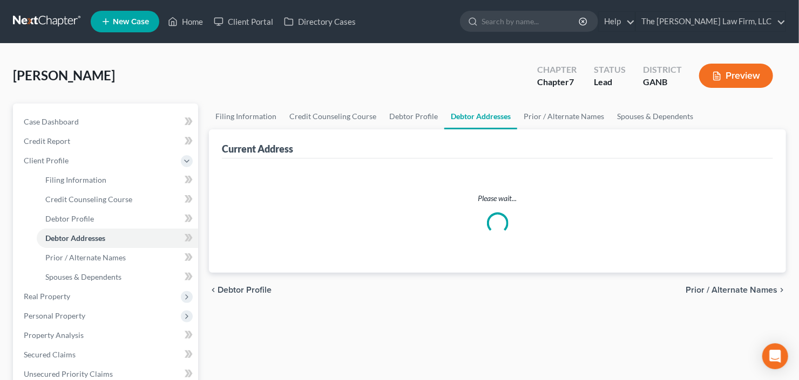
select select "0"
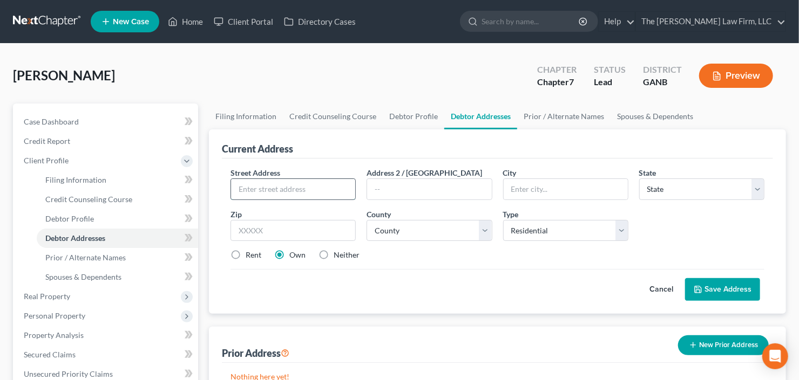
click at [296, 193] on input "text" at bounding box center [293, 189] width 124 height 21
type input "5778 Fairington Farms Ct"
type input "30038"
type input "Lithonia"
select select "10"
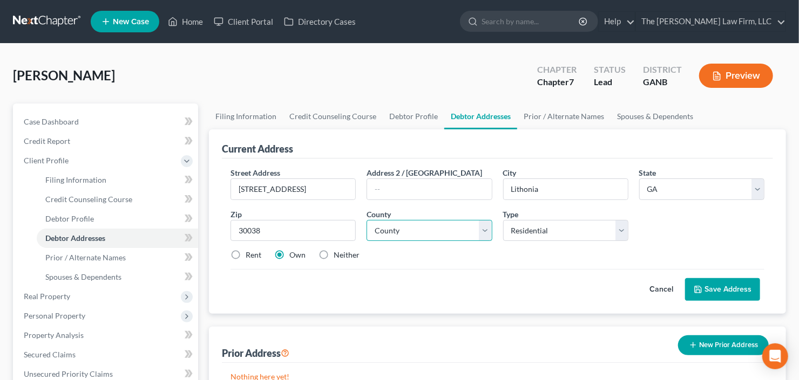
click at [427, 228] on select "County Appling County Atkinson County Bacon County Baker County Baldwin County …" at bounding box center [428, 231] width 125 height 22
select select "42"
click at [427, 228] on select "County Appling County Atkinson County Bacon County Baker County Baldwin County …" at bounding box center [428, 231] width 125 height 22
click at [246, 254] on label "Rent" at bounding box center [254, 255] width 16 height 11
click at [250, 254] on input "Rent" at bounding box center [253, 253] width 7 height 7
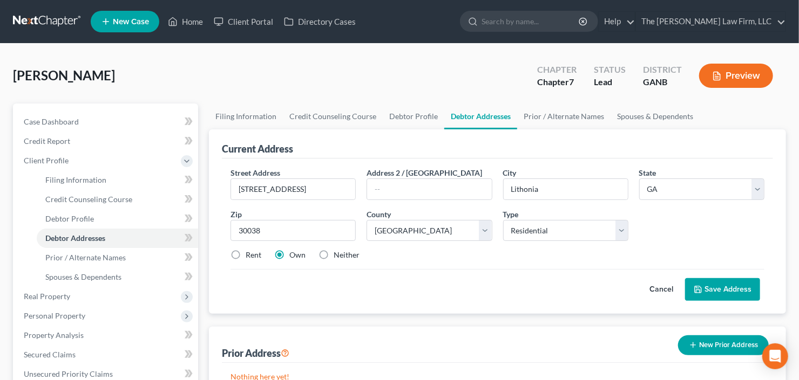
radio input "true"
click at [740, 293] on button "Save Address" at bounding box center [722, 289] width 75 height 23
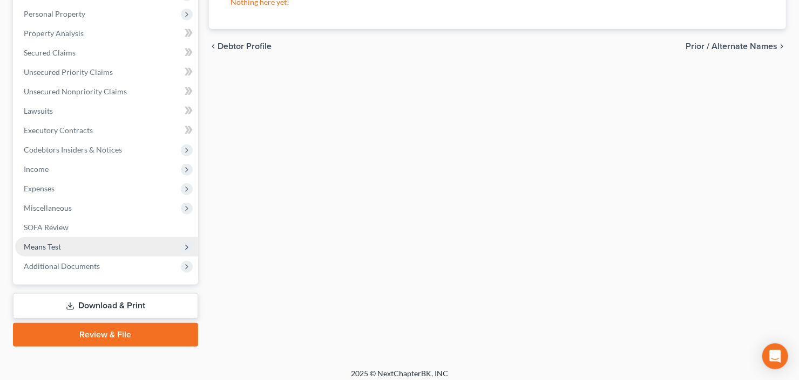
click at [55, 247] on span "Means Test" at bounding box center [42, 246] width 37 height 9
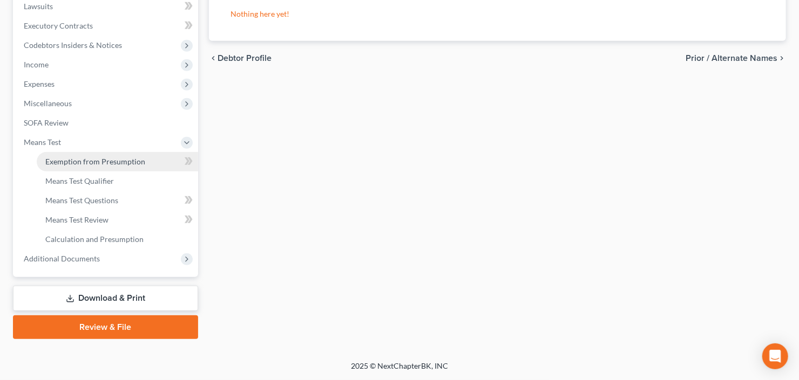
scroll to position [186, 0]
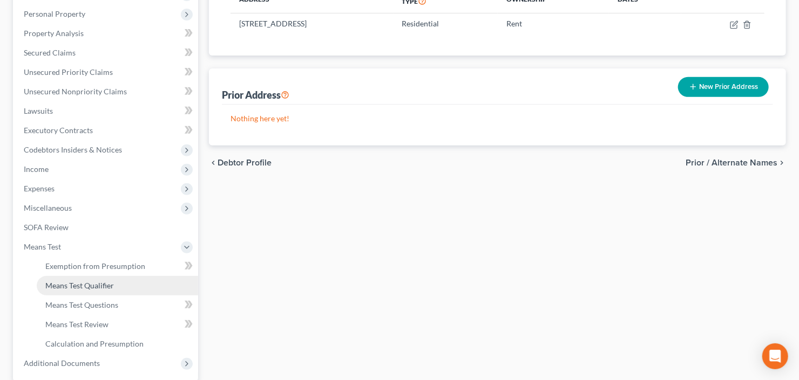
click at [86, 284] on span "Means Test Qualifier" at bounding box center [79, 285] width 69 height 9
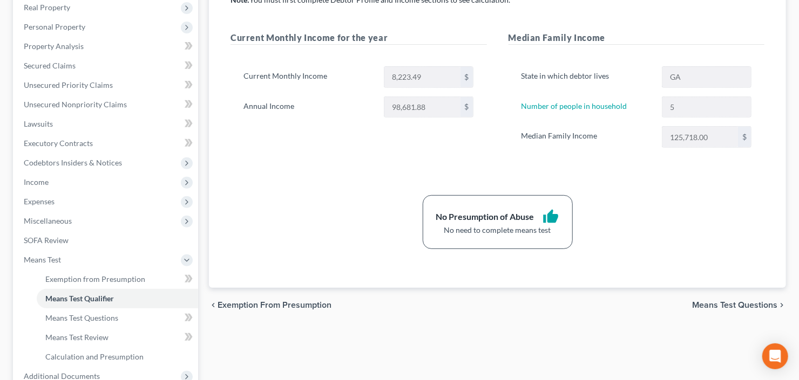
scroll to position [259, 0]
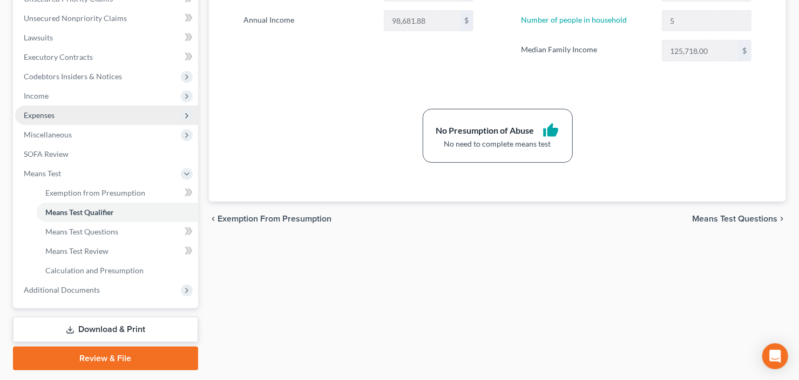
click at [88, 111] on span "Expenses" at bounding box center [106, 115] width 183 height 19
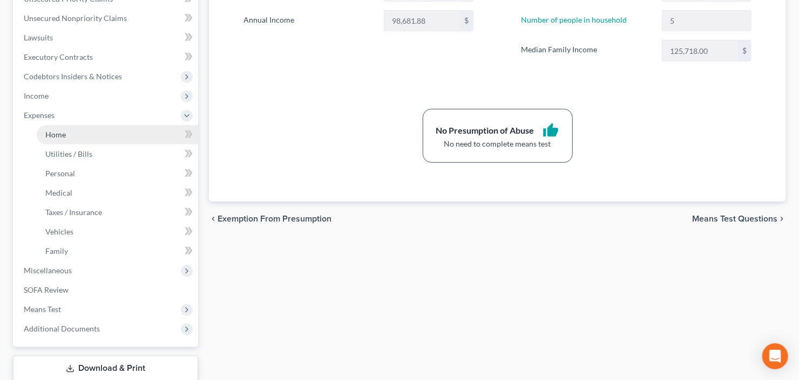
click at [84, 130] on link "Home" at bounding box center [117, 134] width 161 height 19
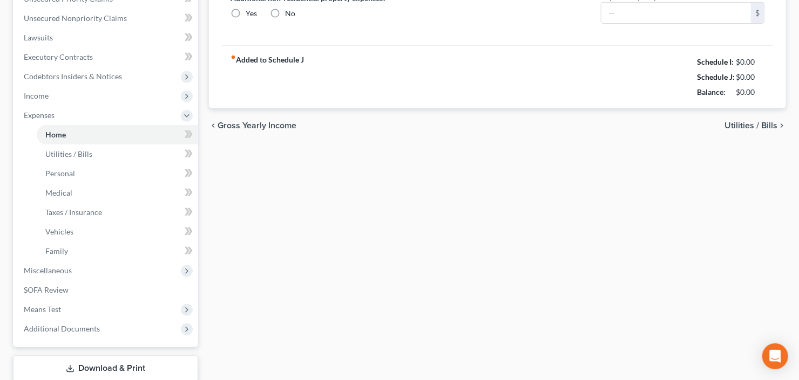
scroll to position [137, 0]
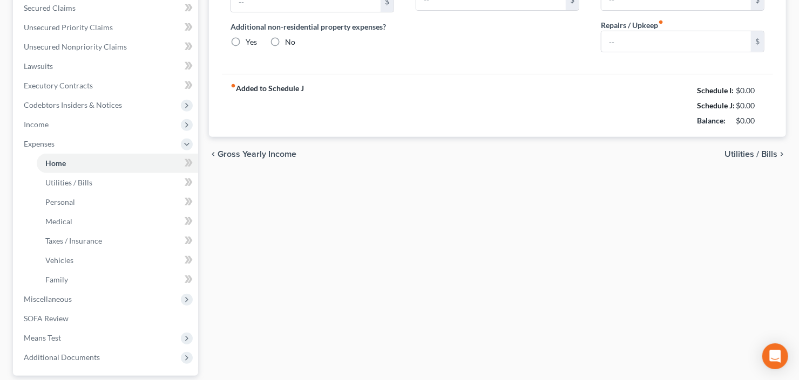
type input "0.00"
radio input "true"
type input "0.00"
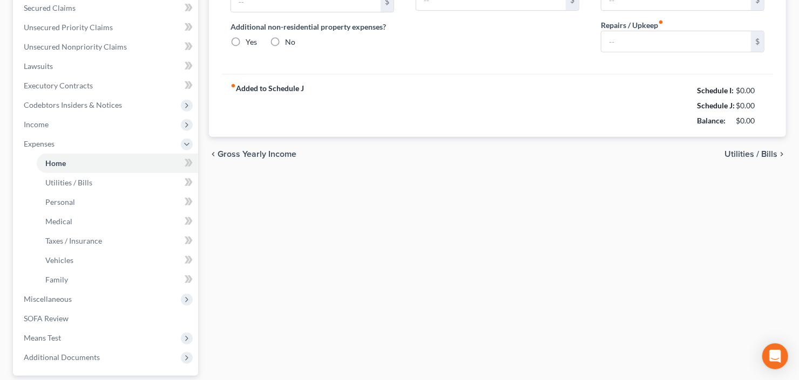
type input "0.00"
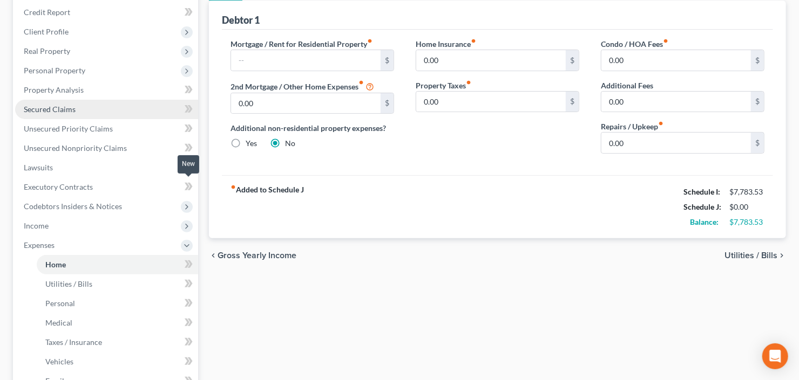
scroll to position [130, 0]
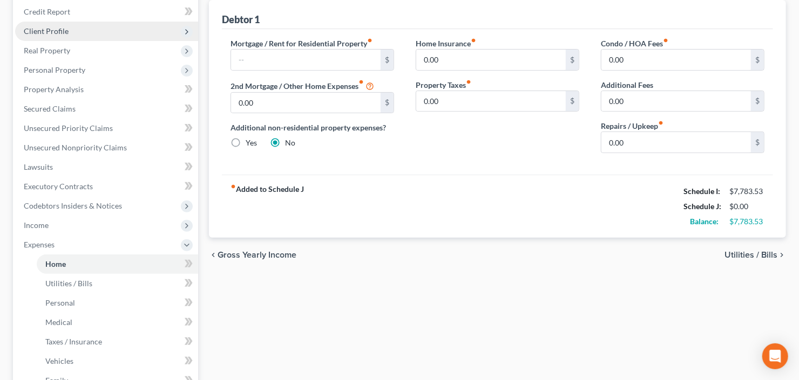
click at [47, 33] on span "Client Profile" at bounding box center [46, 30] width 45 height 9
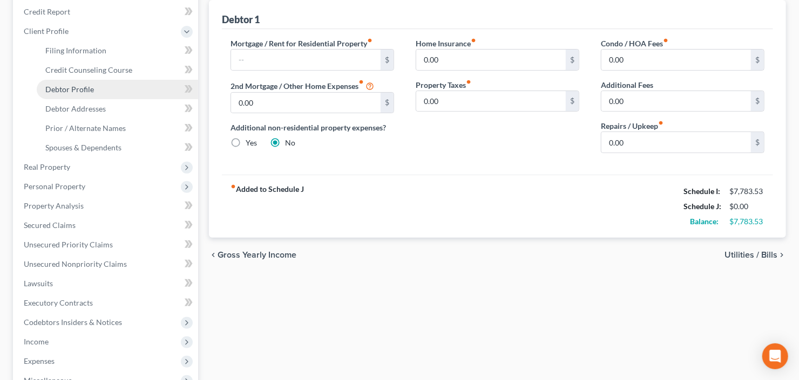
click at [70, 90] on span "Debtor Profile" at bounding box center [69, 89] width 49 height 9
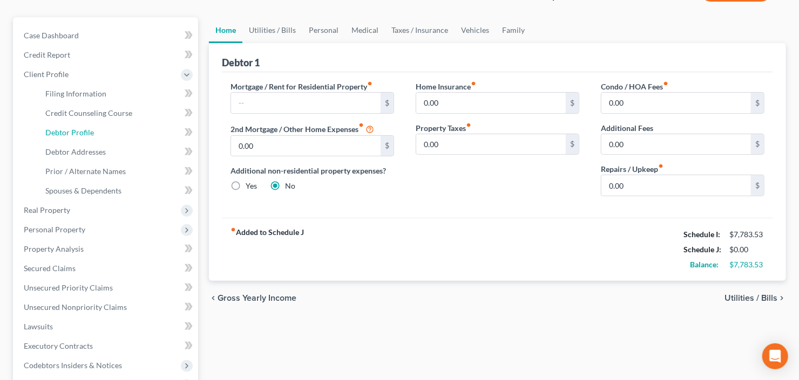
select select "1"
select select "4"
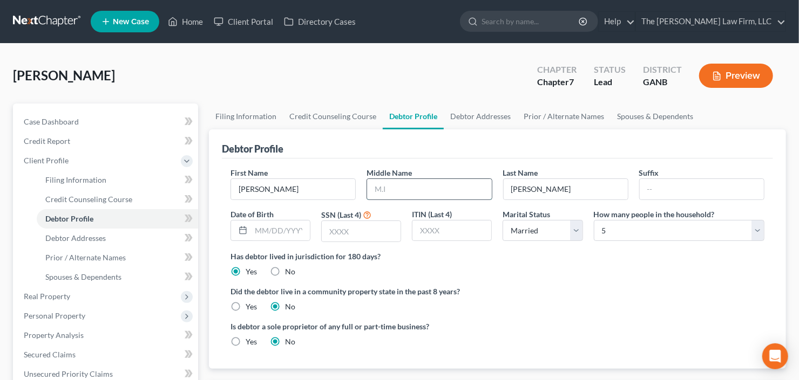
click at [428, 190] on input "text" at bounding box center [429, 189] width 124 height 21
type input "Renee"
click at [251, 235] on input "text" at bounding box center [280, 231] width 59 height 21
type input "05/01/1984"
click at [342, 228] on input "text" at bounding box center [361, 231] width 79 height 21
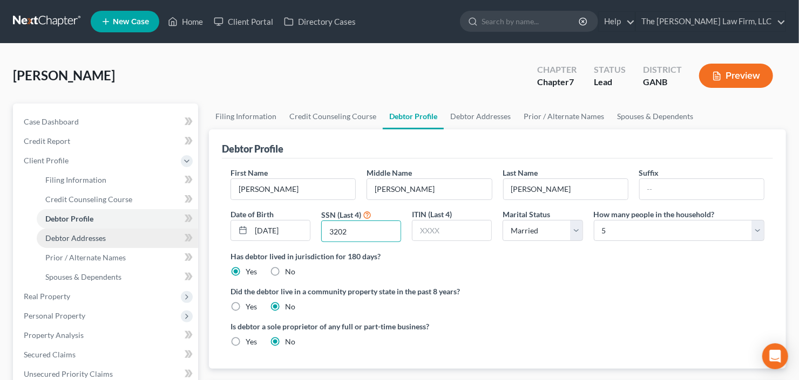
type input "3202"
click at [77, 241] on span "Debtor Addresses" at bounding box center [75, 238] width 60 height 9
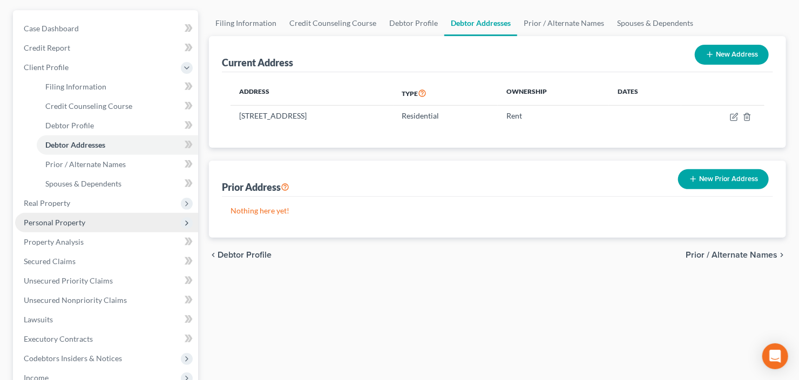
scroll to position [130, 0]
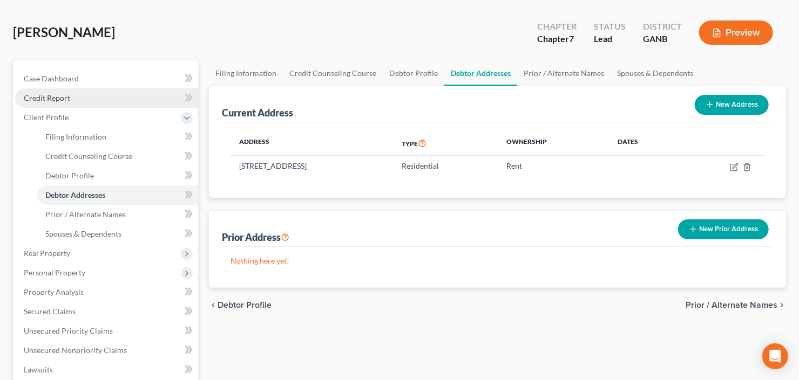
click at [66, 99] on span "Credit Report" at bounding box center [47, 97] width 46 height 9
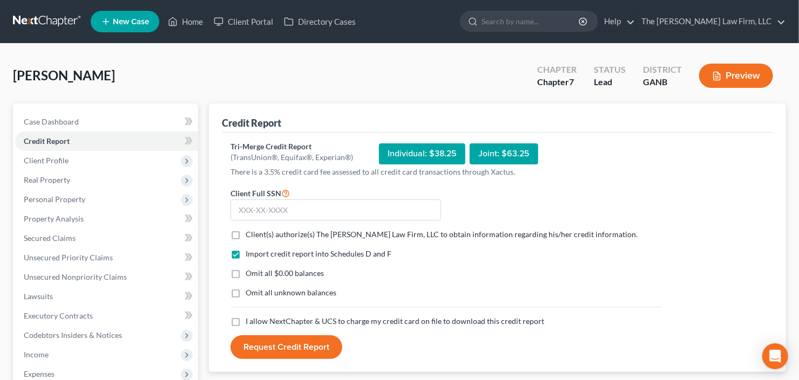
click at [246, 234] on label "Client(s) authorize(s) The Craig Black Law Firm, LLC to obtain information rega…" at bounding box center [442, 234] width 392 height 11
click at [250, 234] on input "Client(s) authorize(s) The Craig Black Law Firm, LLC to obtain information rega…" at bounding box center [253, 232] width 7 height 7
checkbox input "true"
click at [246, 323] on label "I allow NextChapter & UCS to charge my credit card on file to download this cre…" at bounding box center [395, 321] width 298 height 11
click at [250, 323] on input "I allow NextChapter & UCS to charge my credit card on file to download this cre…" at bounding box center [253, 319] width 7 height 7
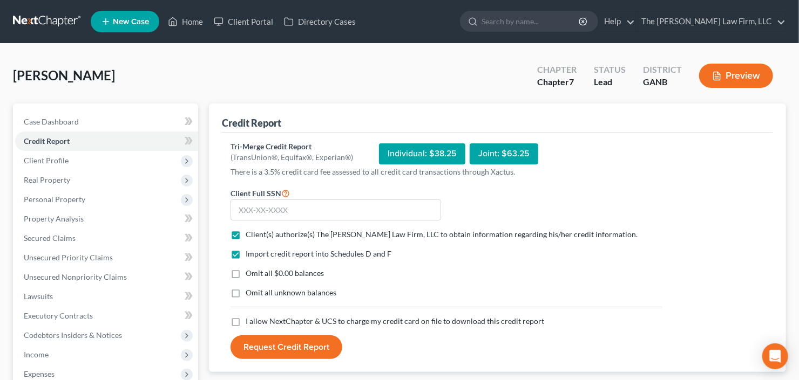
checkbox input "true"
click at [306, 220] on form "Client Full SSN * Client(s) authorize(s) The Craig Black Law Firm, LLC to obtai…" at bounding box center [446, 273] width 443 height 173
click at [313, 212] on input "text" at bounding box center [335, 211] width 210 height 22
click at [246, 207] on input "text" at bounding box center [335, 211] width 210 height 22
type input "237-49-3202"
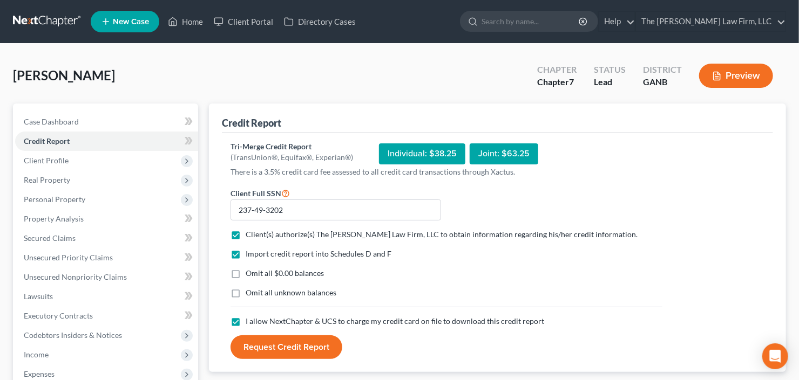
click at [272, 348] on button "Request Credit Report" at bounding box center [286, 348] width 112 height 24
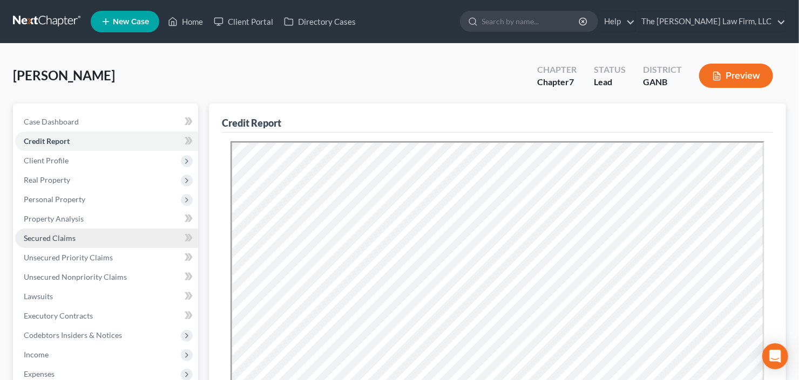
click at [50, 232] on link "Secured Claims" at bounding box center [106, 238] width 183 height 19
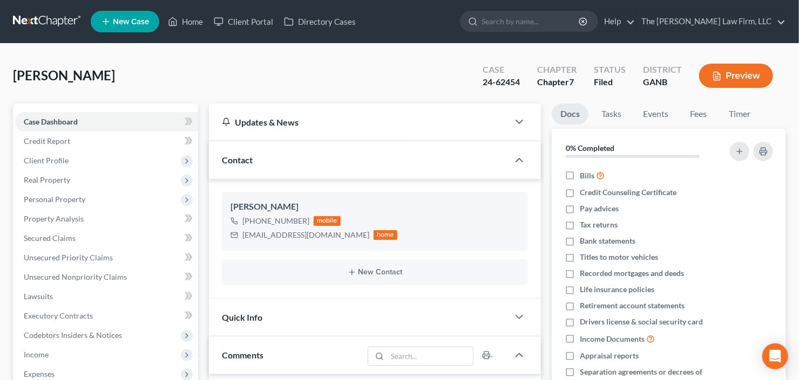
scroll to position [17, 0]
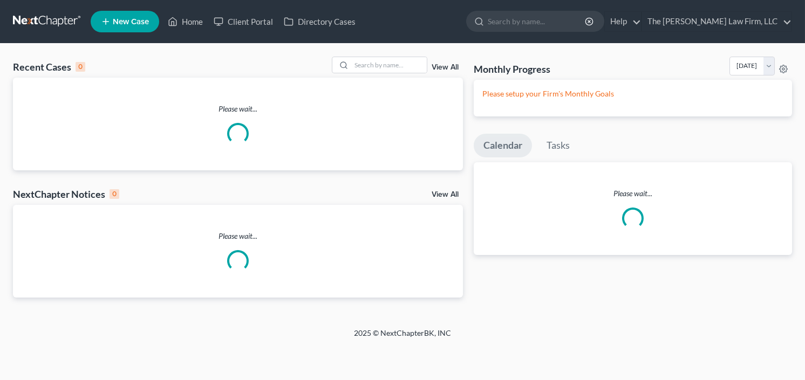
click at [565, 19] on input "search" at bounding box center [537, 21] width 99 height 20
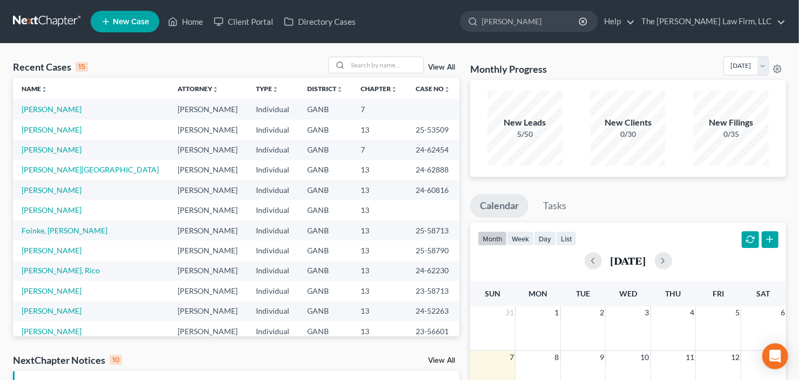
type input "[PERSON_NAME]"
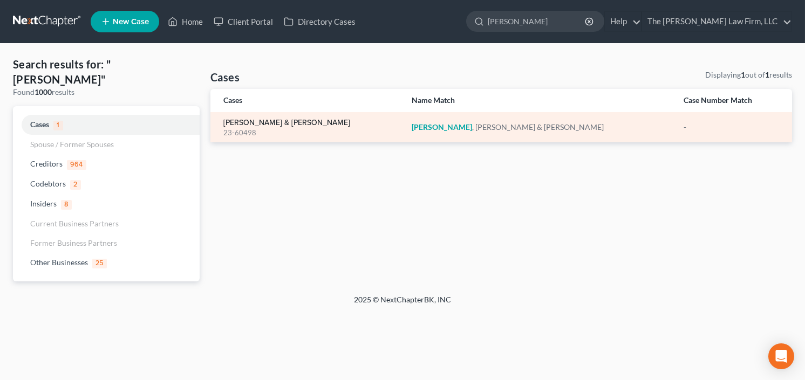
click at [256, 123] on link "[PERSON_NAME] & [PERSON_NAME]" at bounding box center [286, 123] width 127 height 8
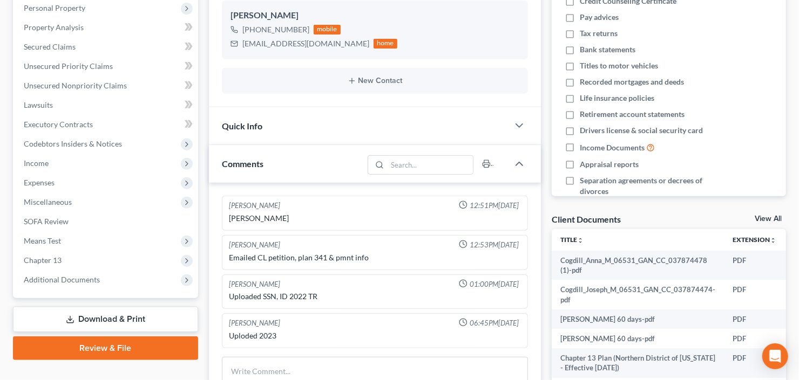
scroll to position [404, 0]
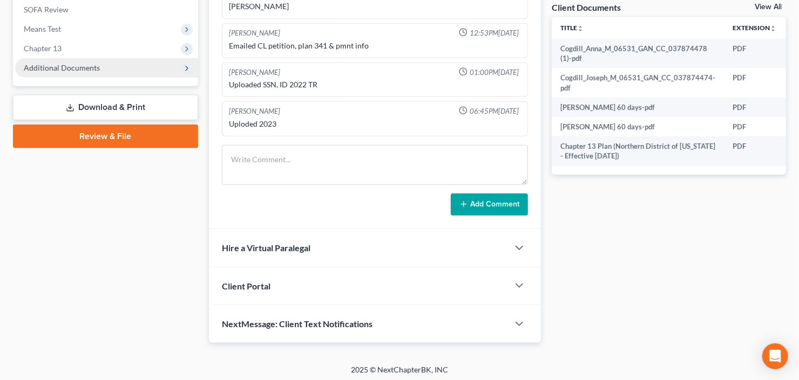
click at [66, 65] on span "Additional Documents" at bounding box center [62, 67] width 76 height 9
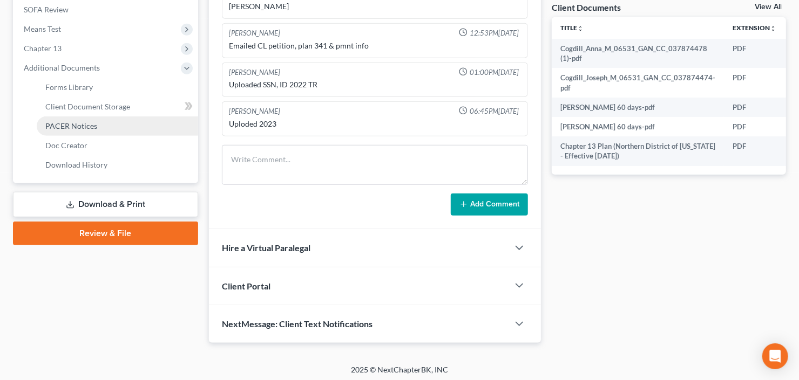
click at [71, 126] on span "PACER Notices" at bounding box center [71, 125] width 52 height 9
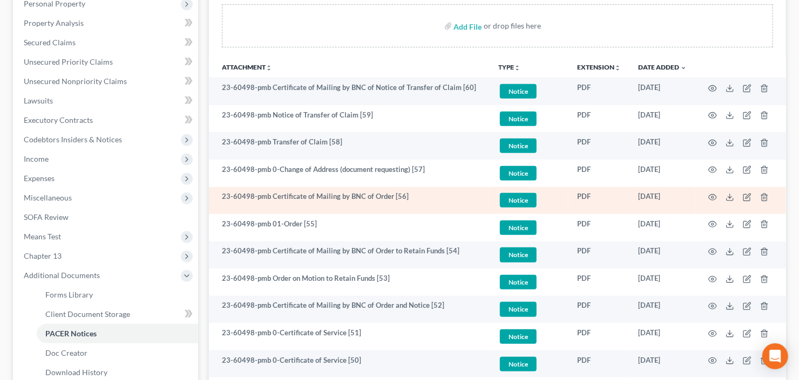
scroll to position [216, 0]
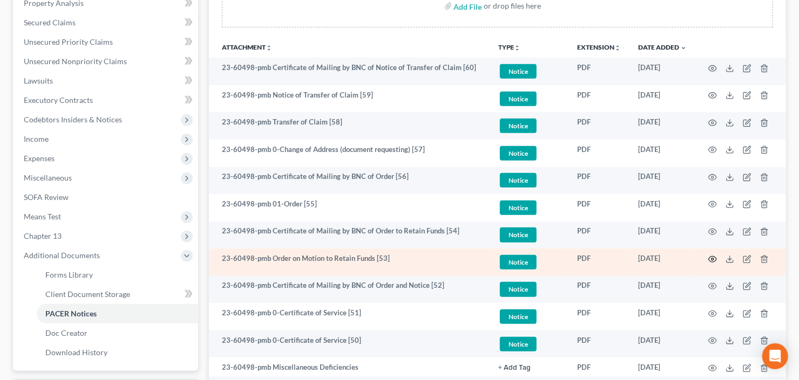
click at [708, 261] on icon "button" at bounding box center [712, 259] width 9 height 9
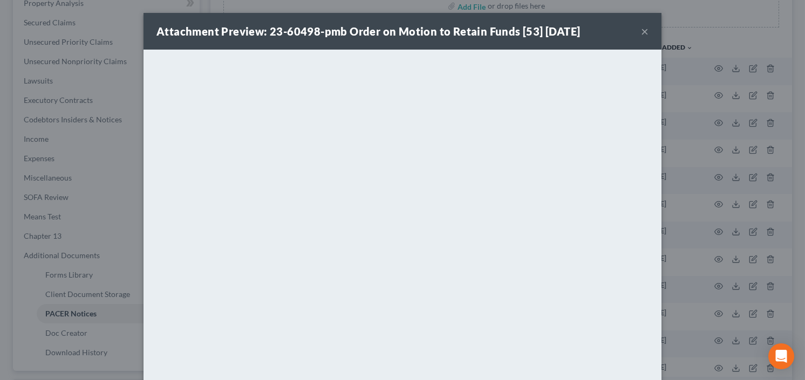
click at [642, 30] on button "×" at bounding box center [645, 31] width 8 height 13
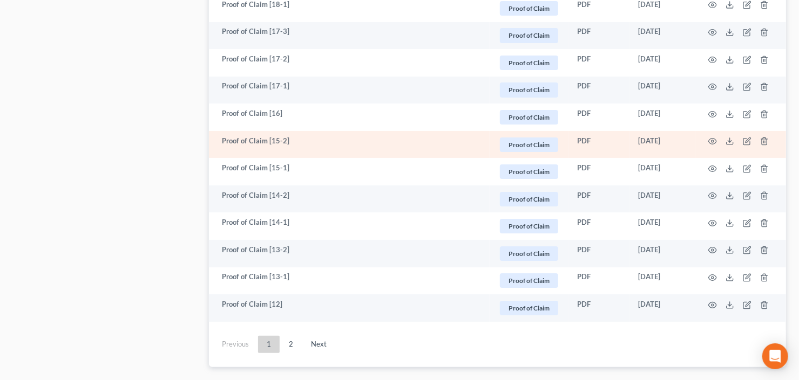
scroll to position [2073, 0]
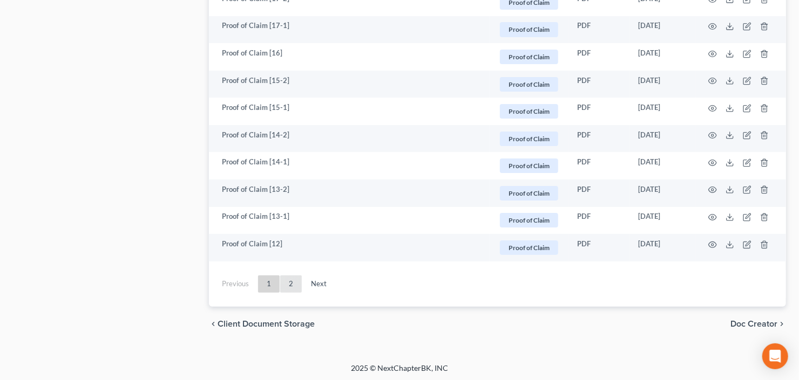
click at [296, 278] on link "2" at bounding box center [291, 284] width 22 height 17
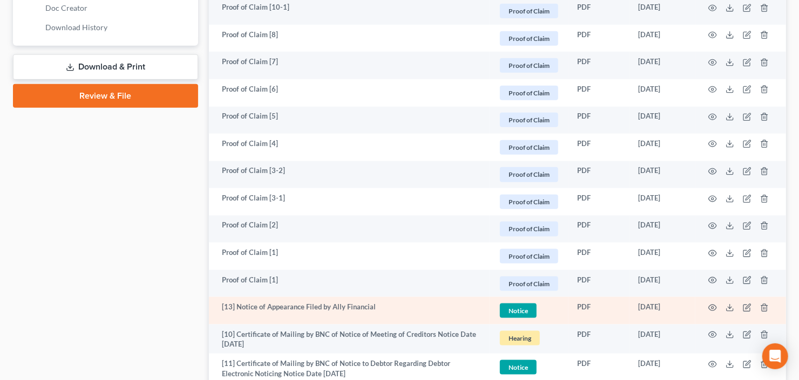
scroll to position [477, 0]
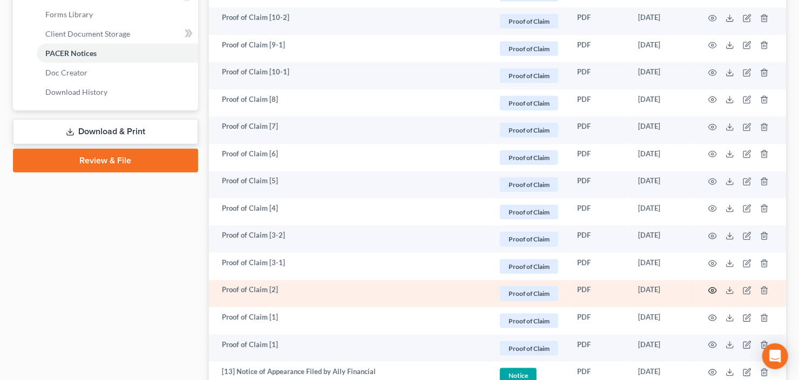
click at [711, 290] on icon "button" at bounding box center [712, 291] width 9 height 9
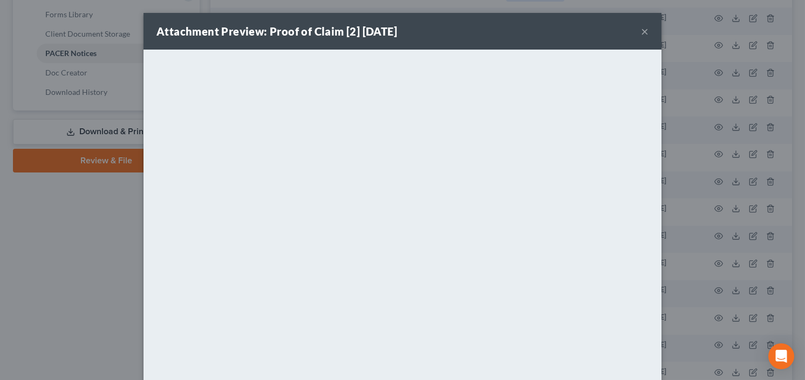
click at [641, 31] on button "×" at bounding box center [645, 31] width 8 height 13
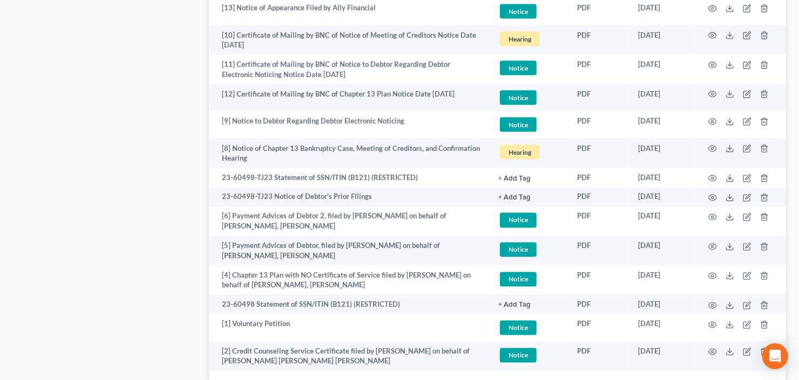
scroll to position [951, 0]
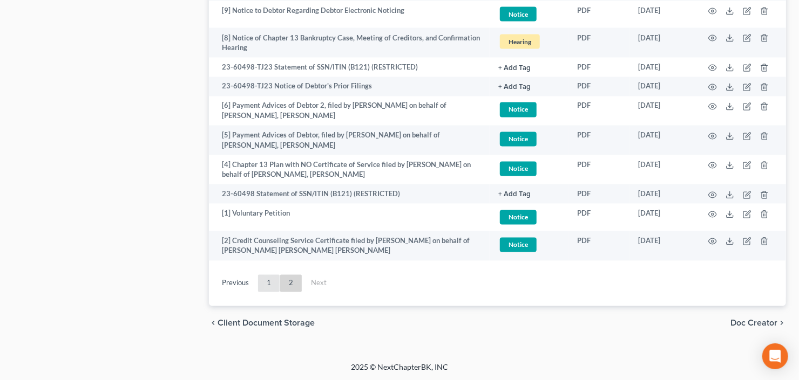
click at [263, 280] on link "1" at bounding box center [269, 283] width 22 height 17
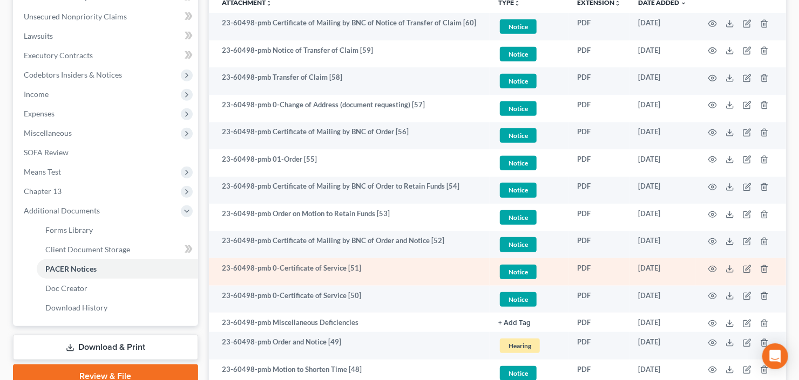
scroll to position [217, 0]
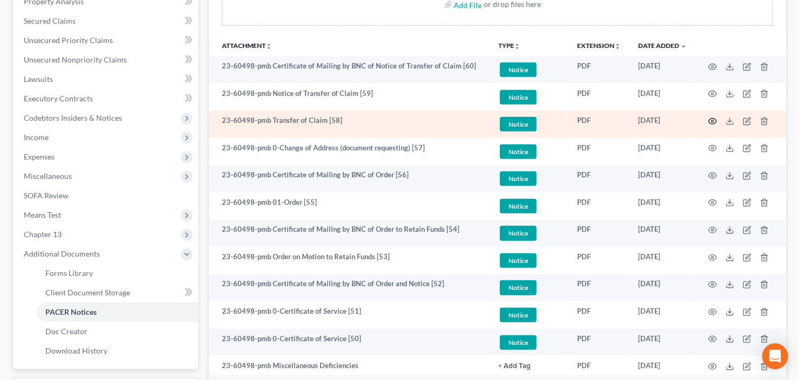
click at [711, 118] on icon "button" at bounding box center [712, 121] width 9 height 9
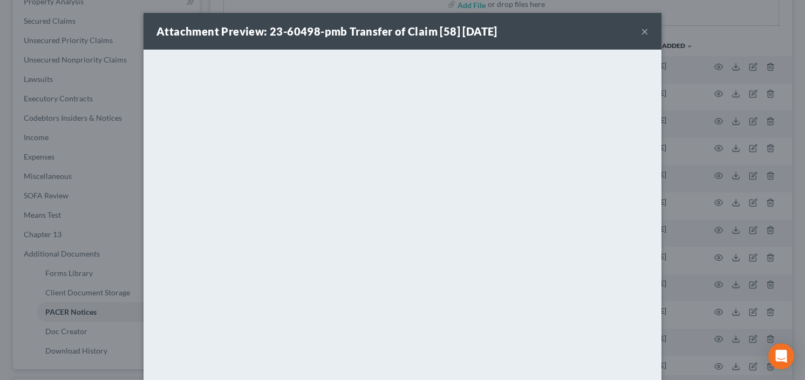
click at [641, 30] on button "×" at bounding box center [645, 31] width 8 height 13
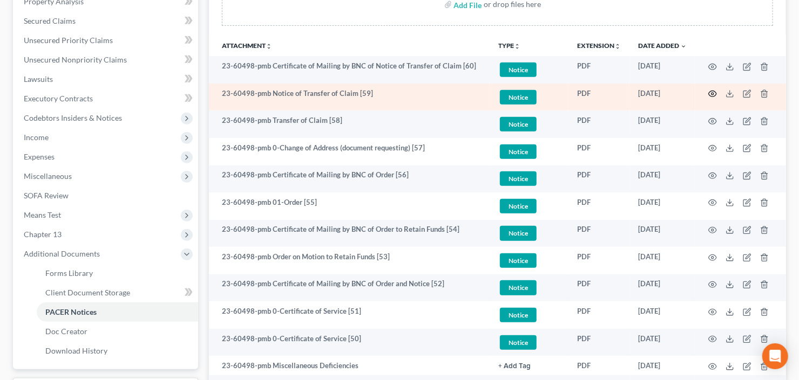
click at [715, 94] on icon "button" at bounding box center [712, 94] width 9 height 9
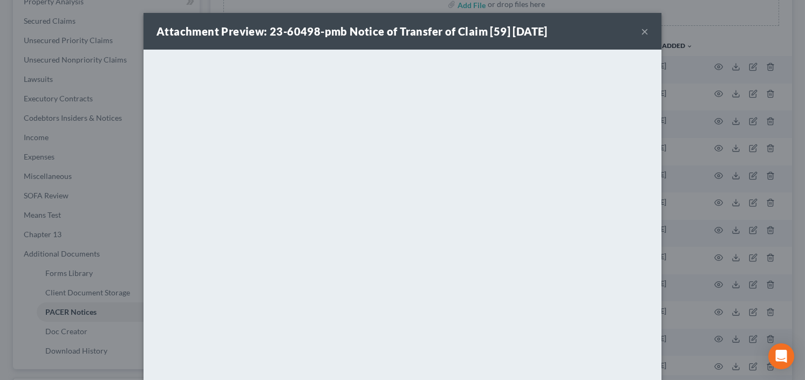
click at [641, 30] on button "×" at bounding box center [645, 31] width 8 height 13
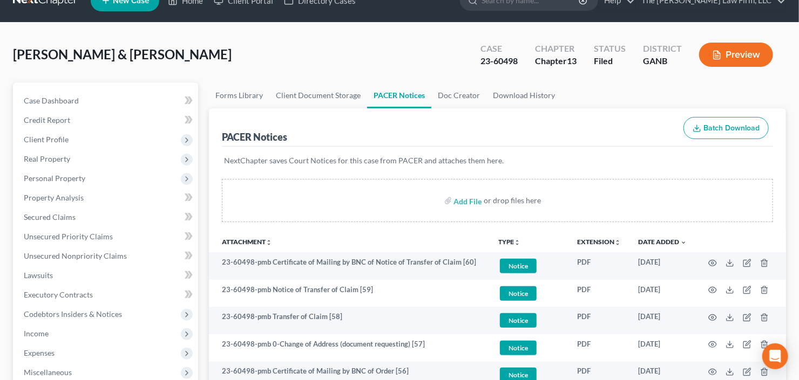
scroll to position [0, 0]
